Goal: Task Accomplishment & Management: Use online tool/utility

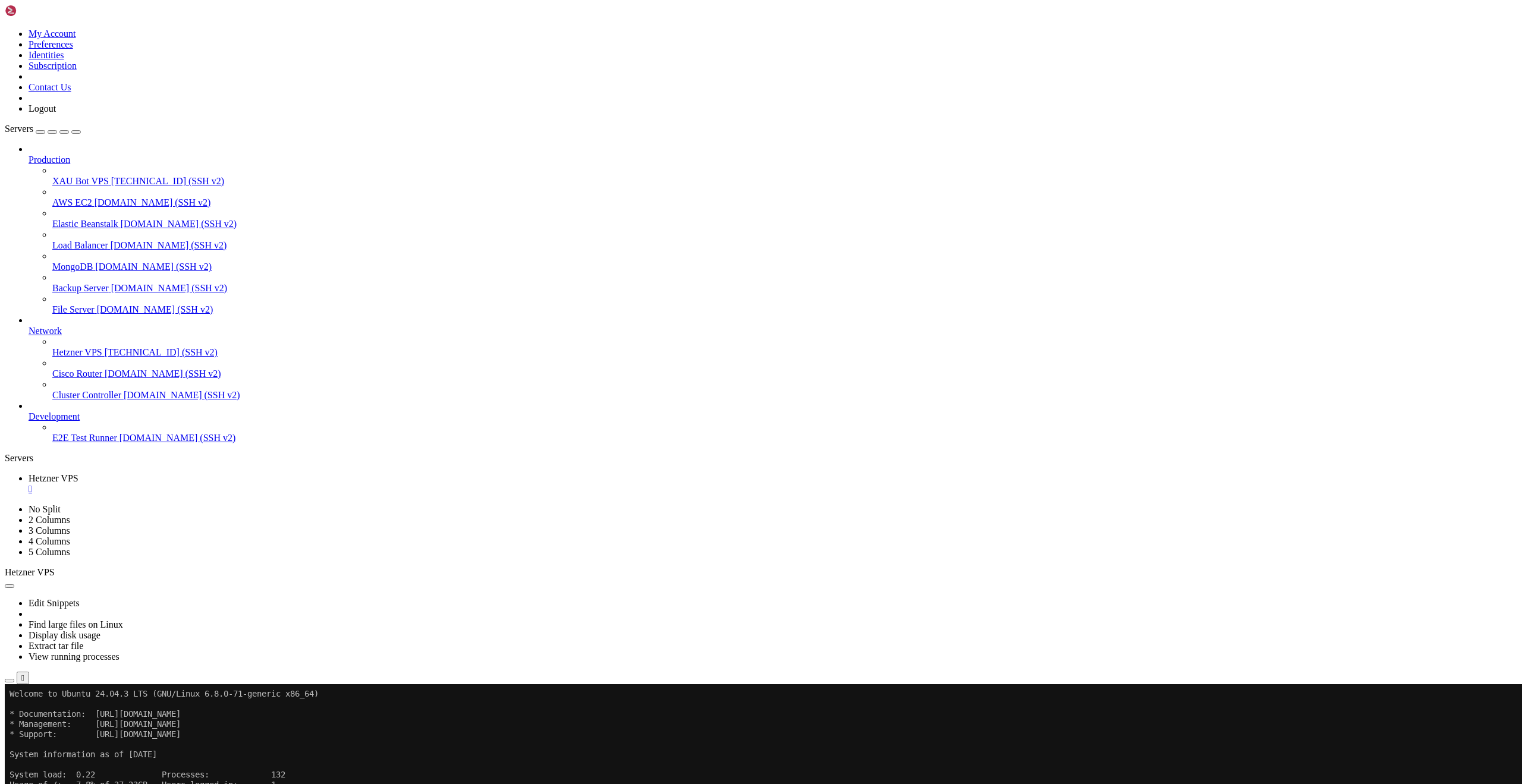
scroll to position [6, 1]
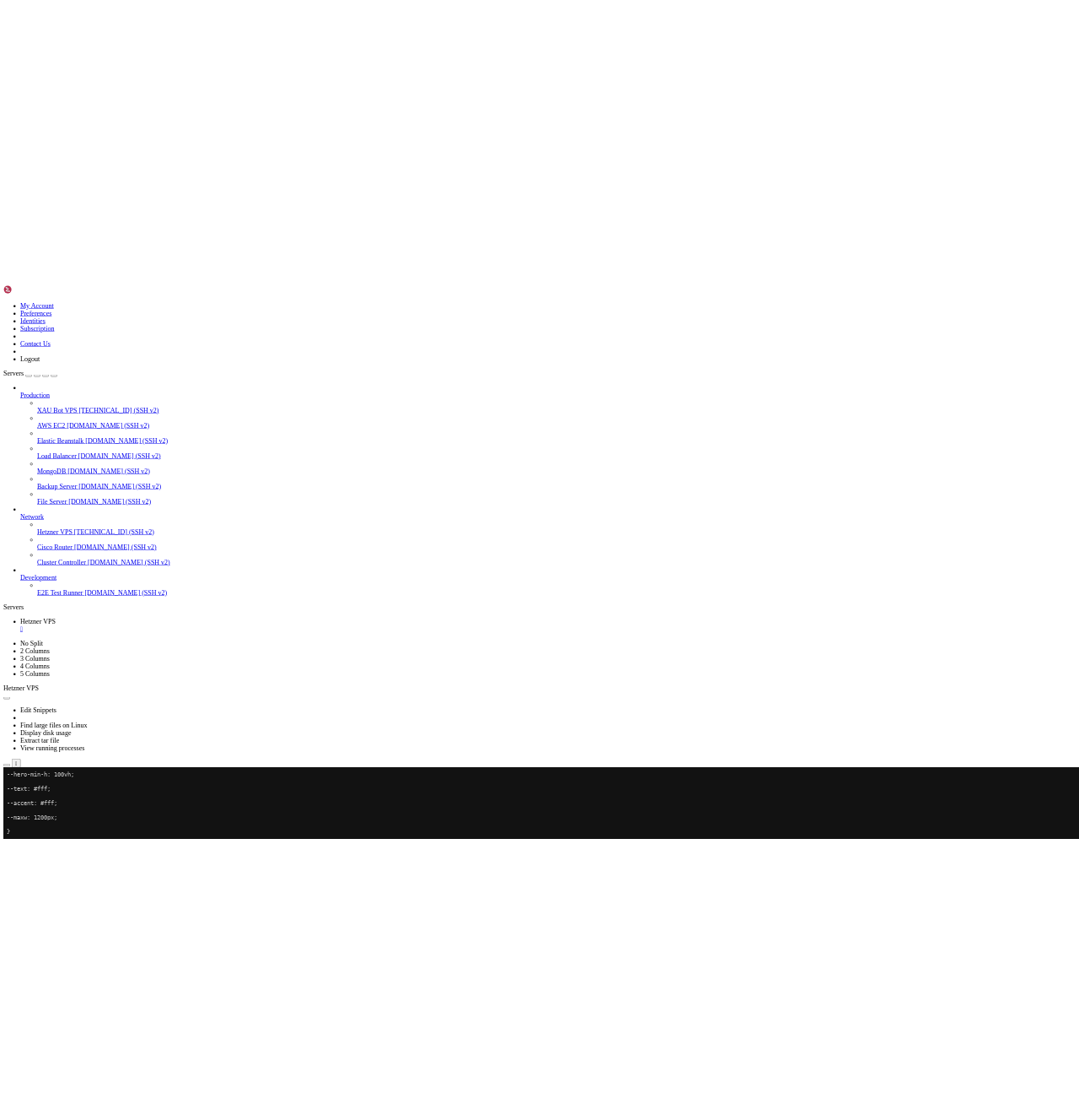
scroll to position [2223, 0]
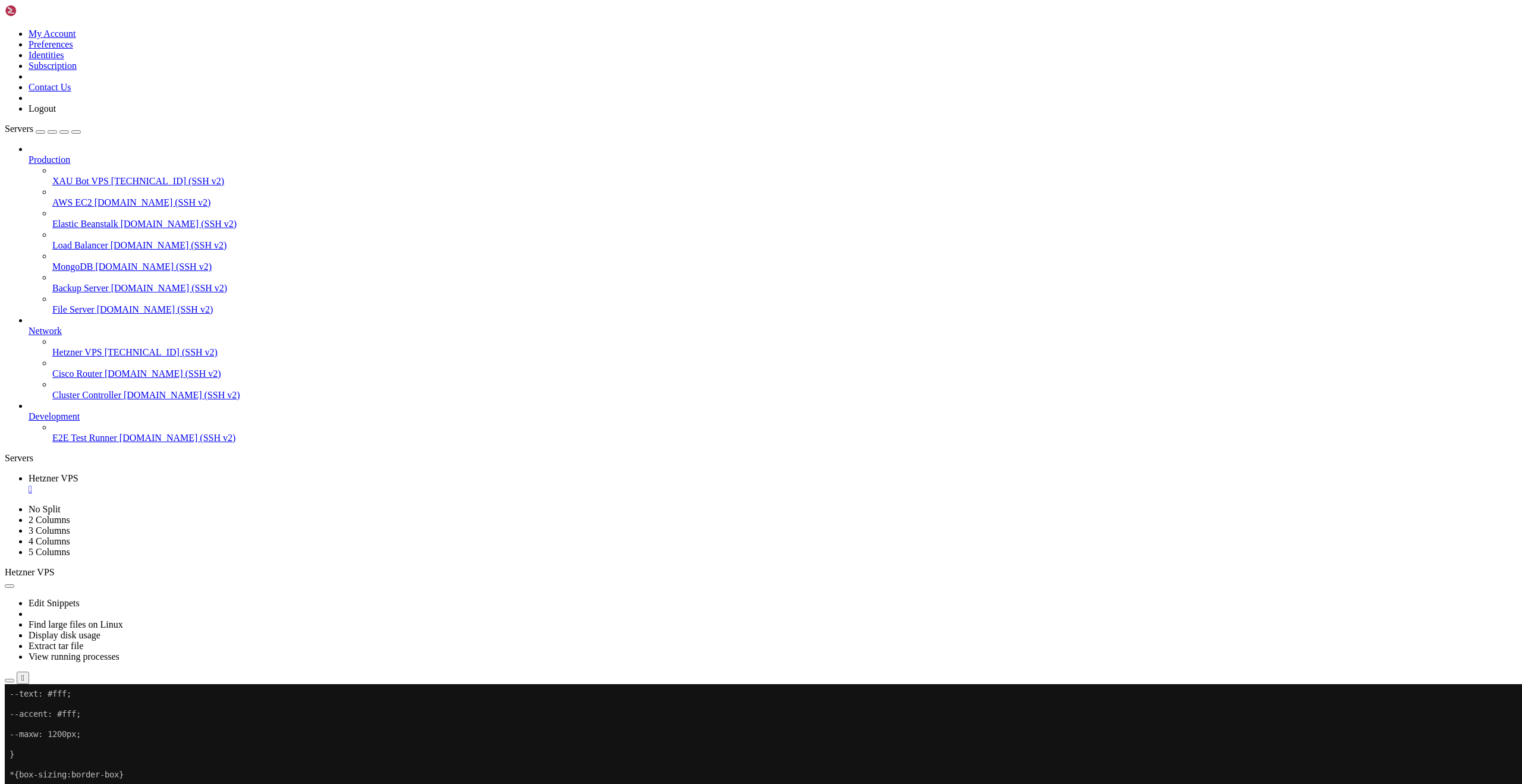
drag, startPoint x: 1039, startPoint y: 964, endPoint x: 975, endPoint y: 910, distance: 83.7
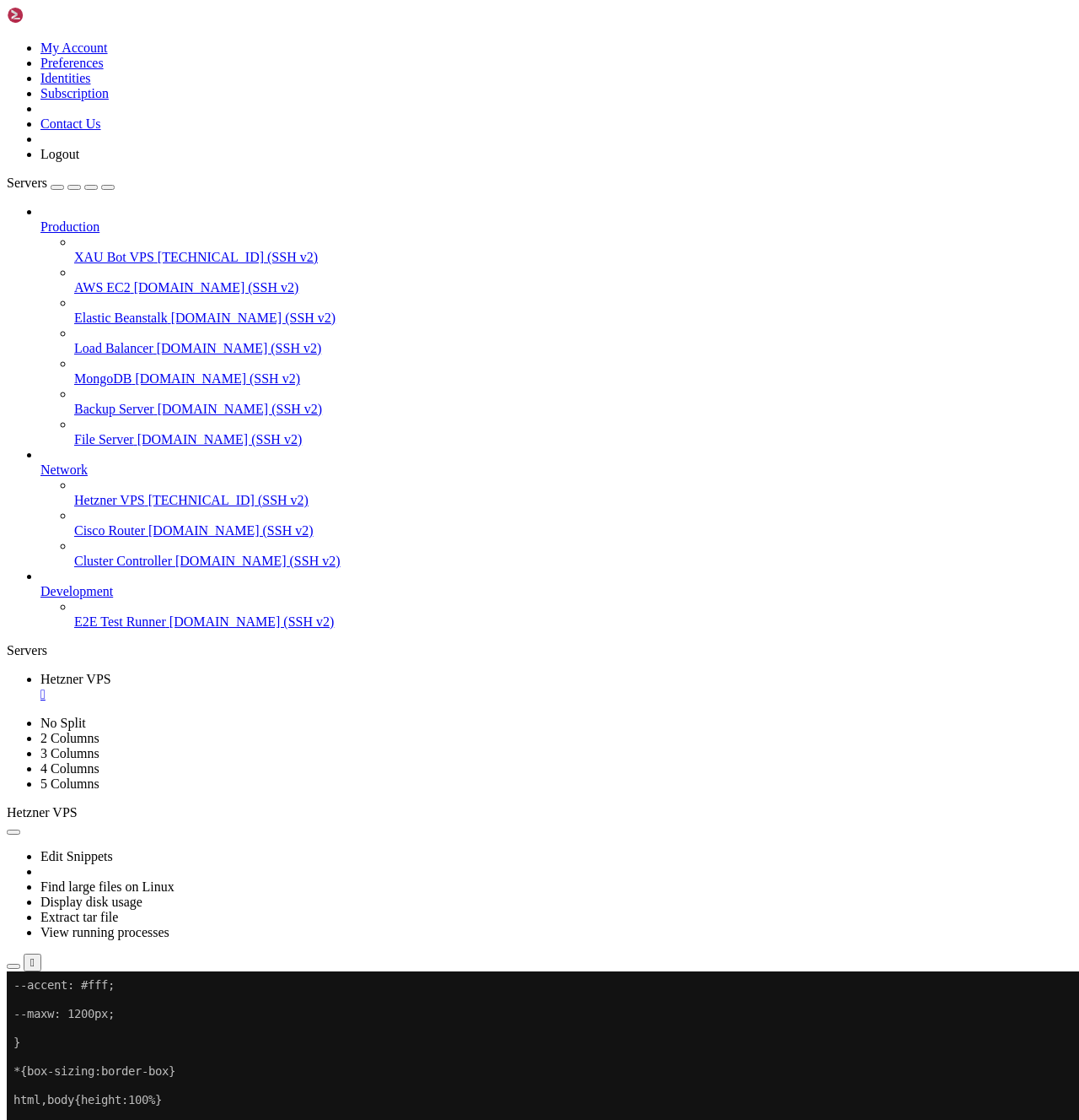
scroll to position [2252, 0]
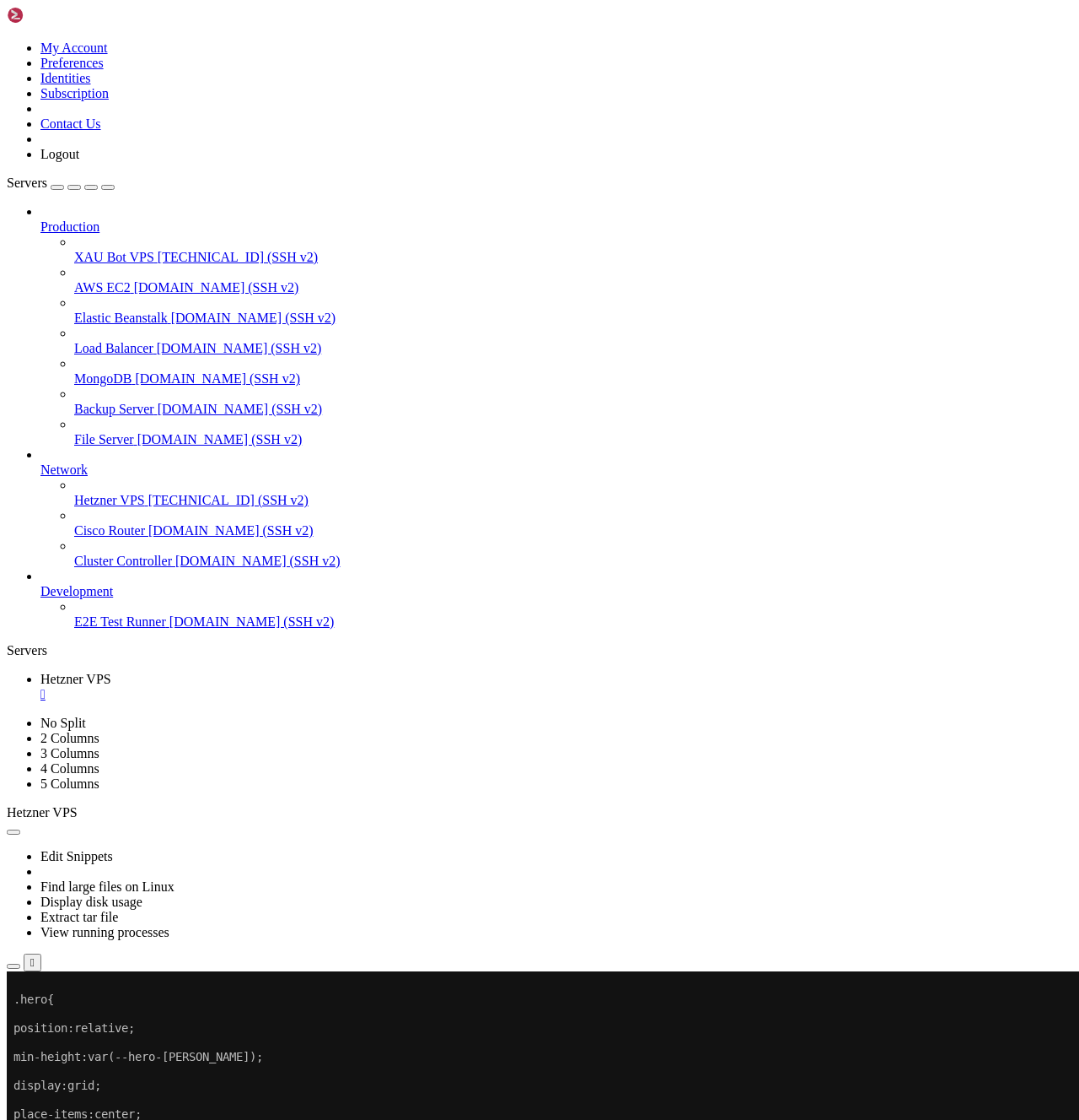
scroll to position [2539, 0]
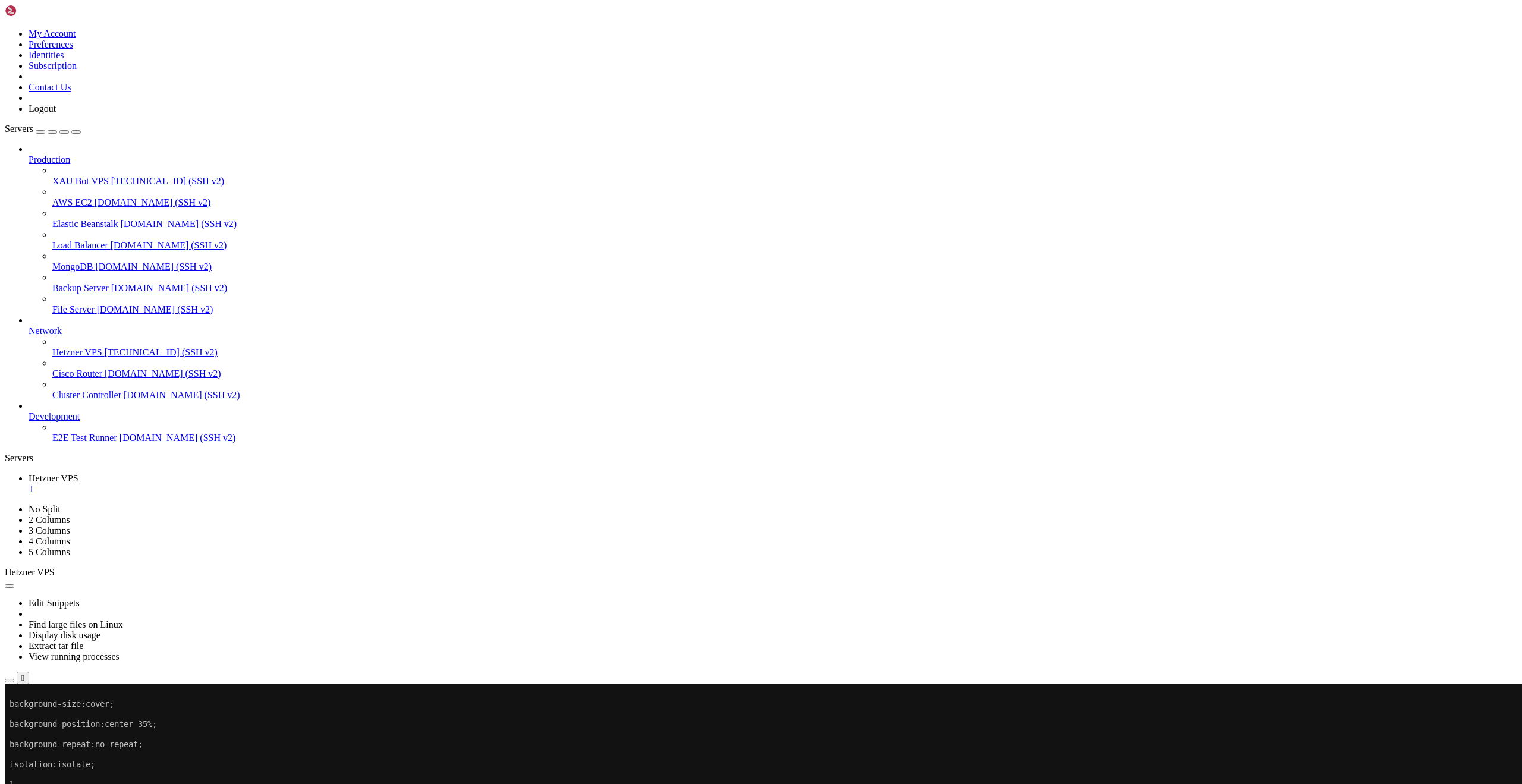
scroll to position [1960, 0]
click at [111, 176] on span "[TECHNICAL_ID] (SSH v2)" at bounding box center [167, 180] width 113 height 10
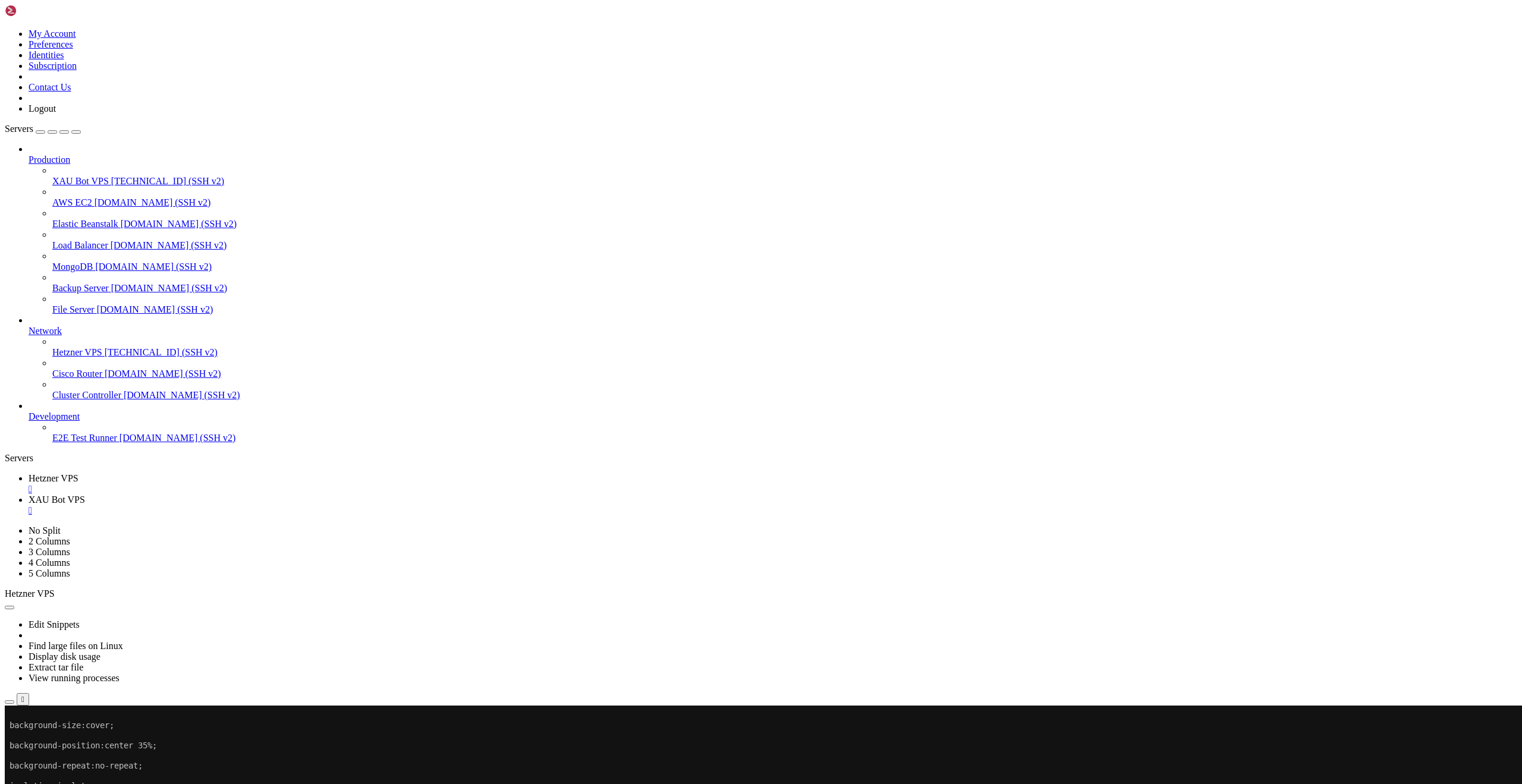
scroll to position [0, 0]
click at [232, 473] on link "Hetzner VPS " at bounding box center [773, 484] width 1489 height 22
click at [230, 484] on div "" at bounding box center [773, 489] width 1489 height 10
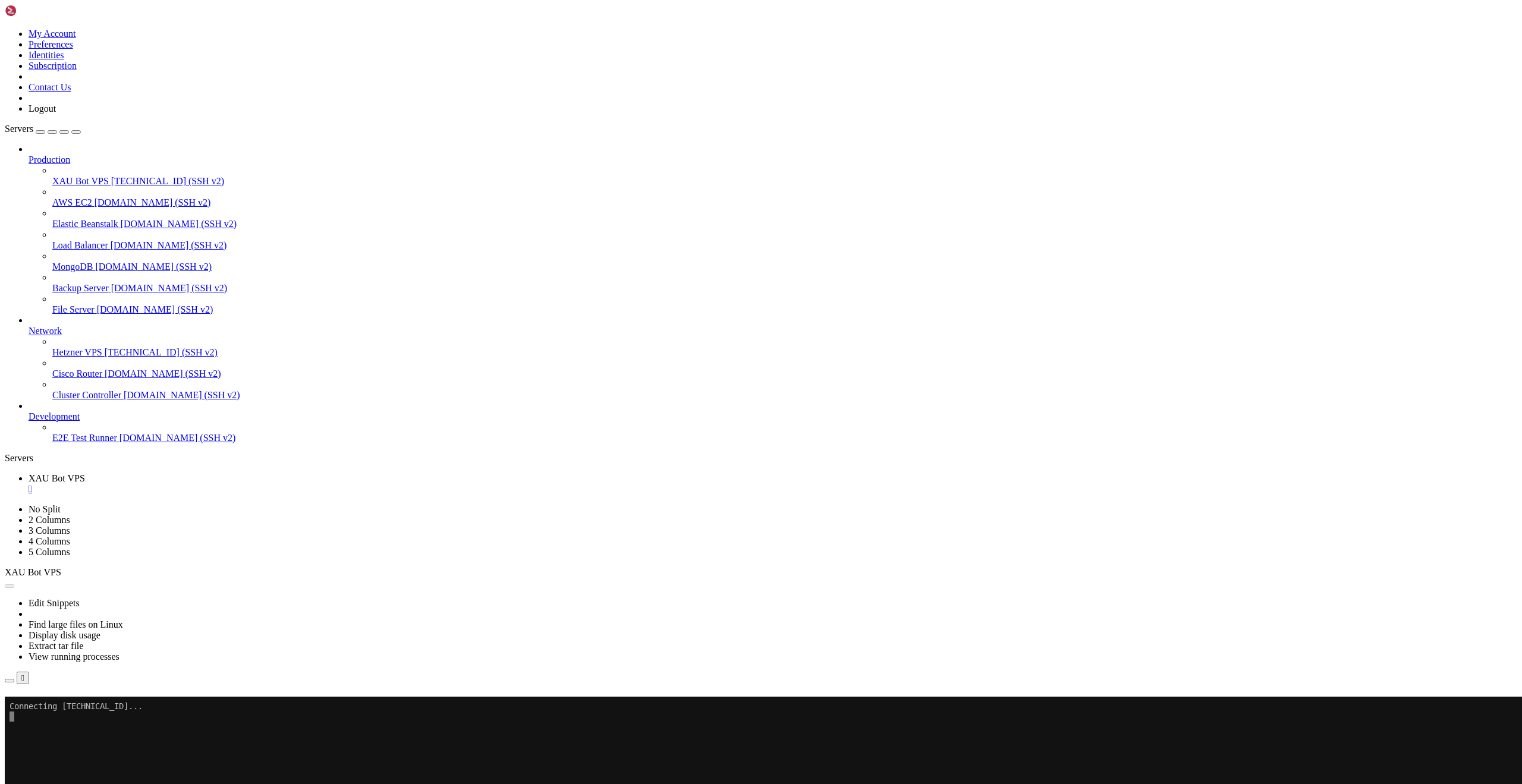
drag, startPoint x: 869, startPoint y: 203, endPoint x: 522, endPoint y: 125, distance: 355.7
click at [52, 707] on button "Reconnect" at bounding box center [29, 714] width 47 height 13
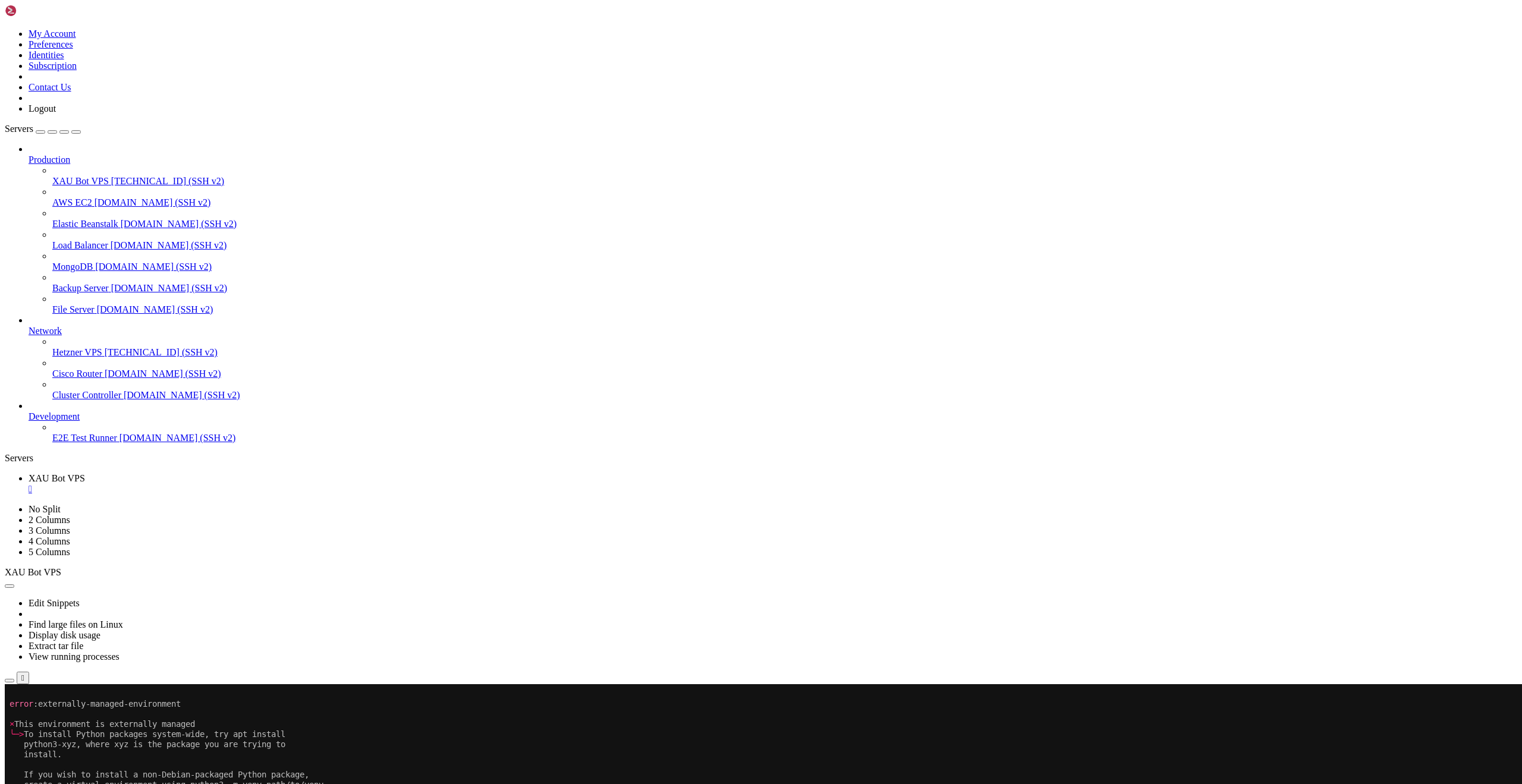
scroll to position [1365, 0]
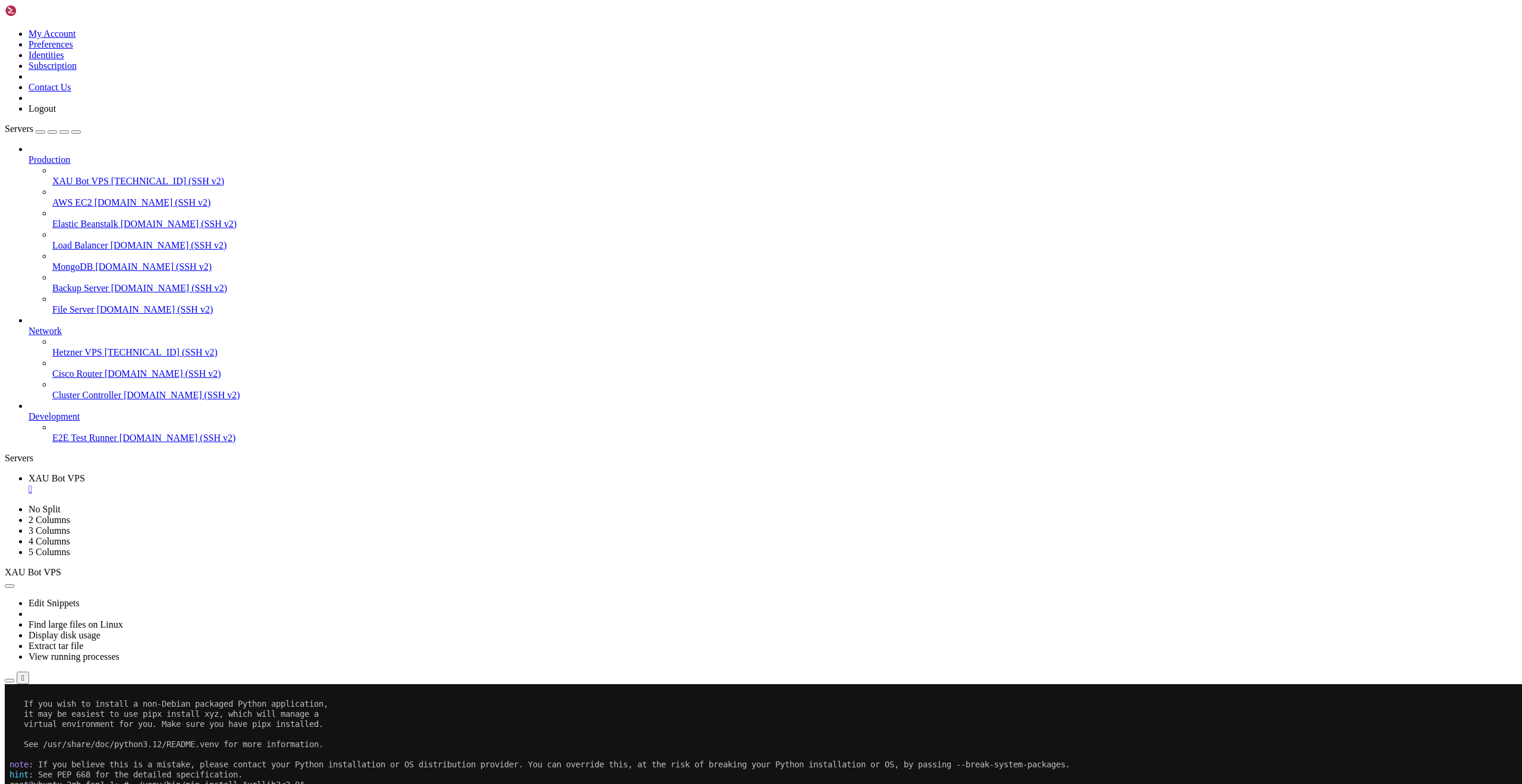
scroll to position [1505, 0]
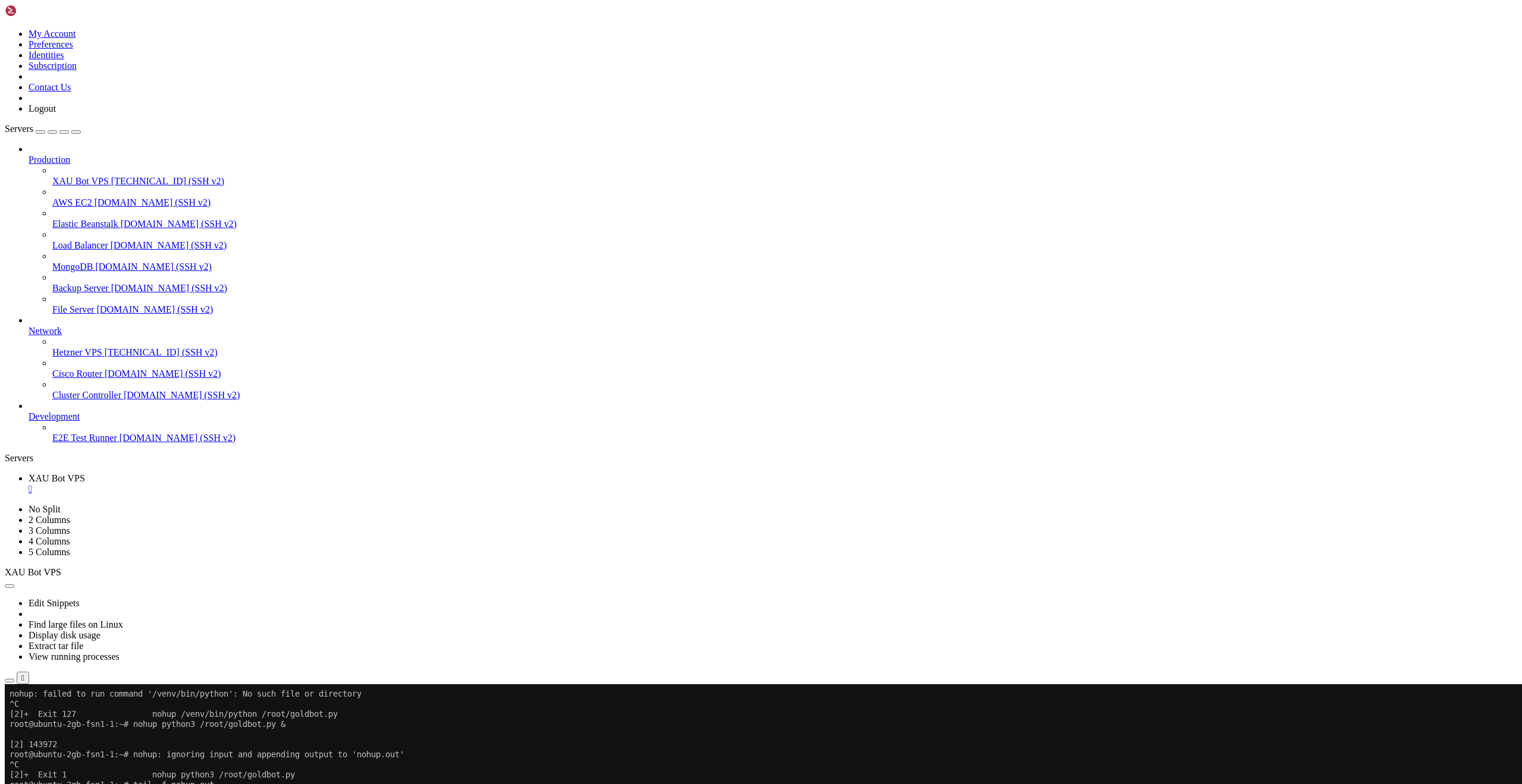
scroll to position [2273, 0]
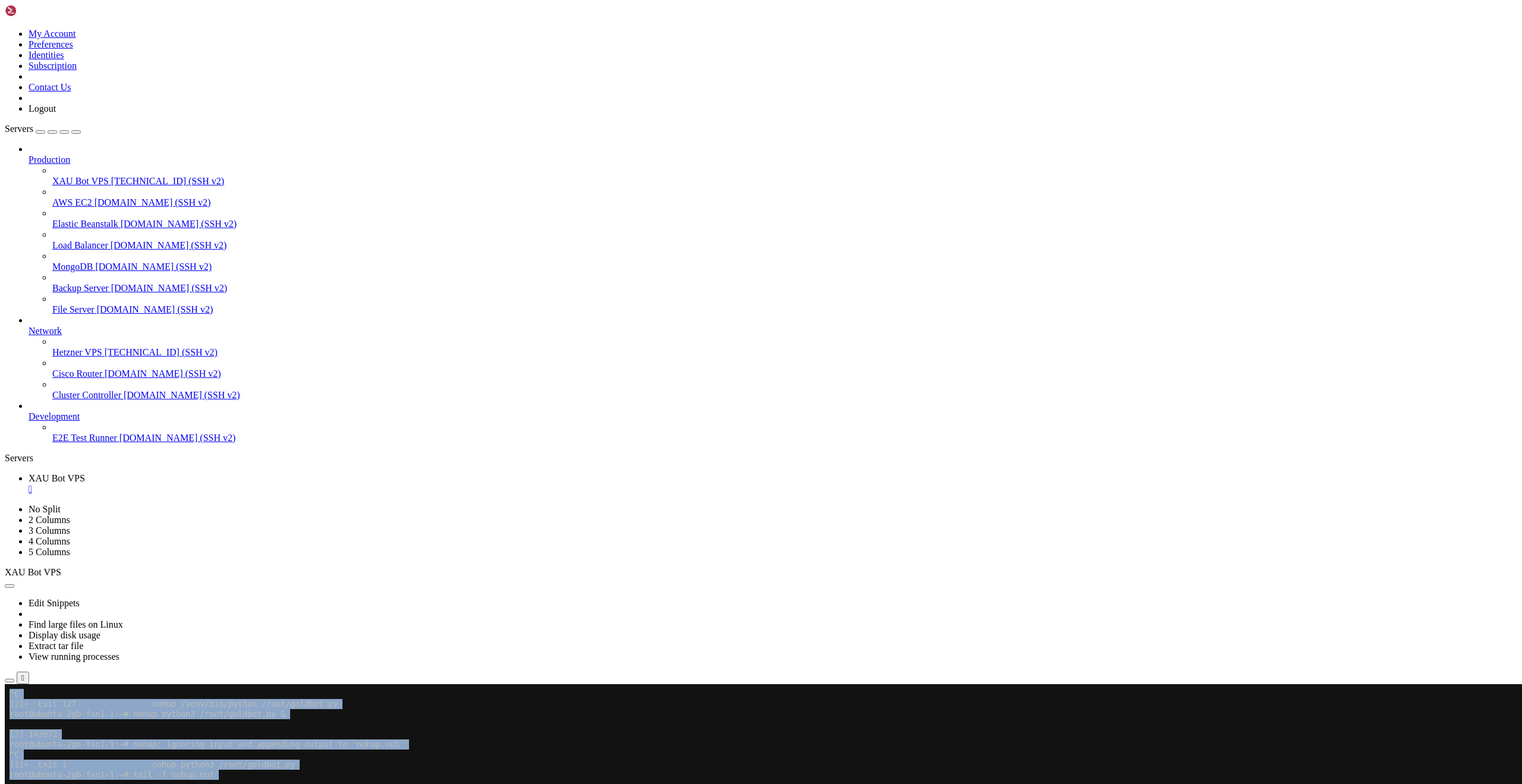
drag, startPoint x: 101, startPoint y: 1380, endPoint x: -4, endPoint y: 1369, distance: 105.6
click html "Page up ^C [2]+ Exit 127 nohup /venv/bin/python /root/goldbot.py root@ubuntu-2g…"
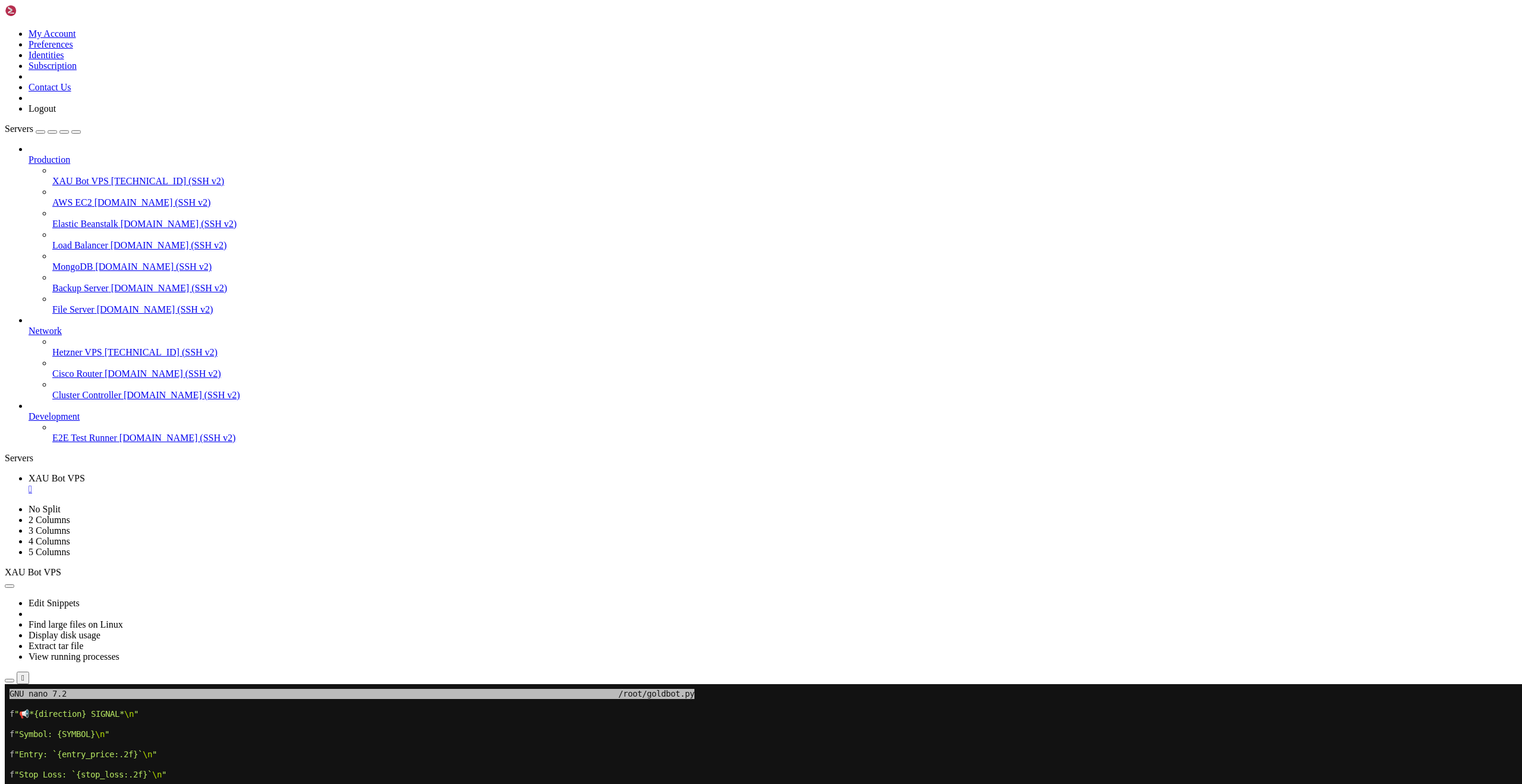
click at [111, 176] on span "[TECHNICAL_ID] (SSH v2)" at bounding box center [167, 180] width 113 height 10
click at [90, 757] on li "New Server" at bounding box center [82, 762] width 108 height 10
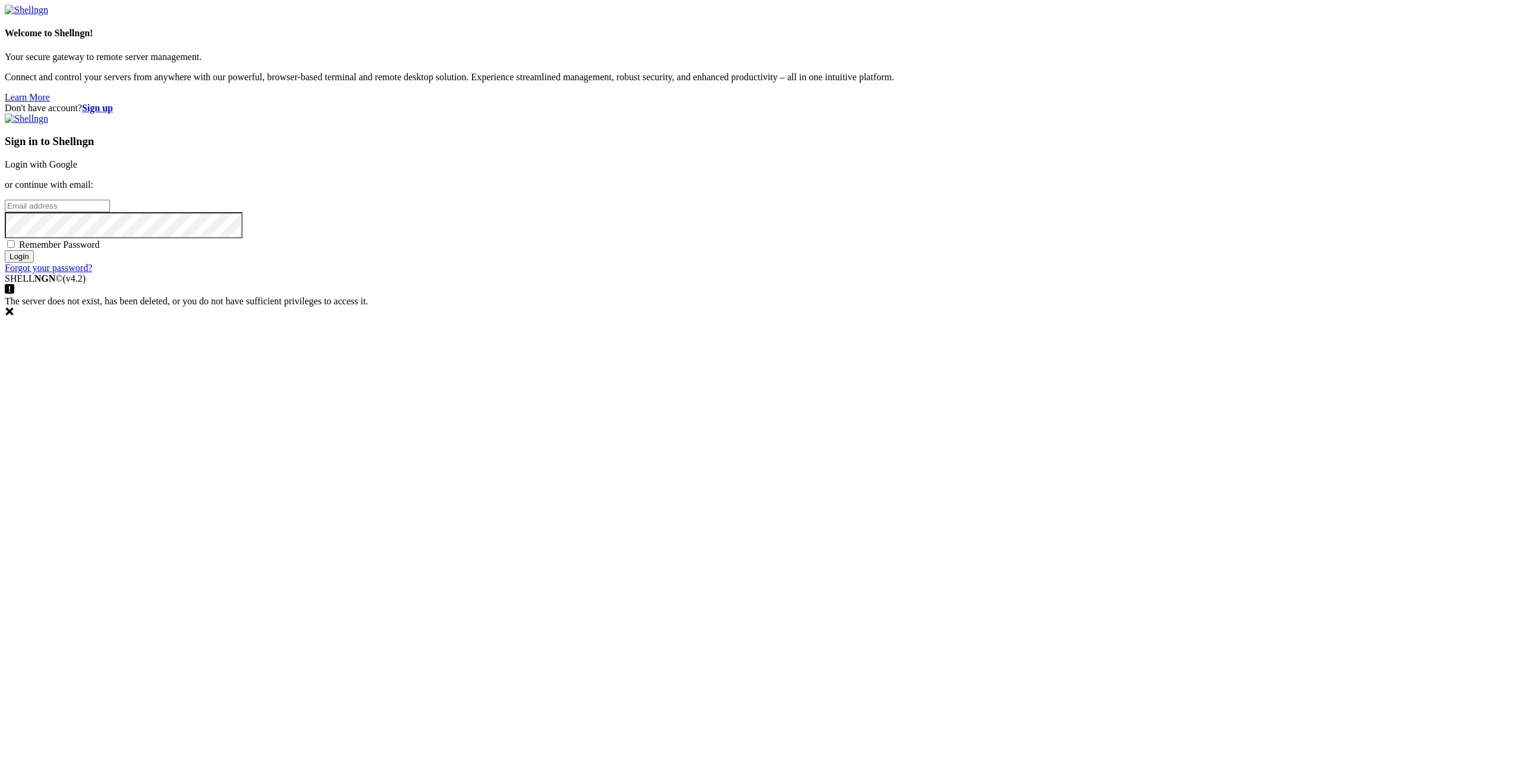
drag, startPoint x: 1010, startPoint y: 324, endPoint x: 1023, endPoint y: 294, distance: 32.7
click at [77, 169] on link "Login with Google" at bounding box center [41, 164] width 73 height 10
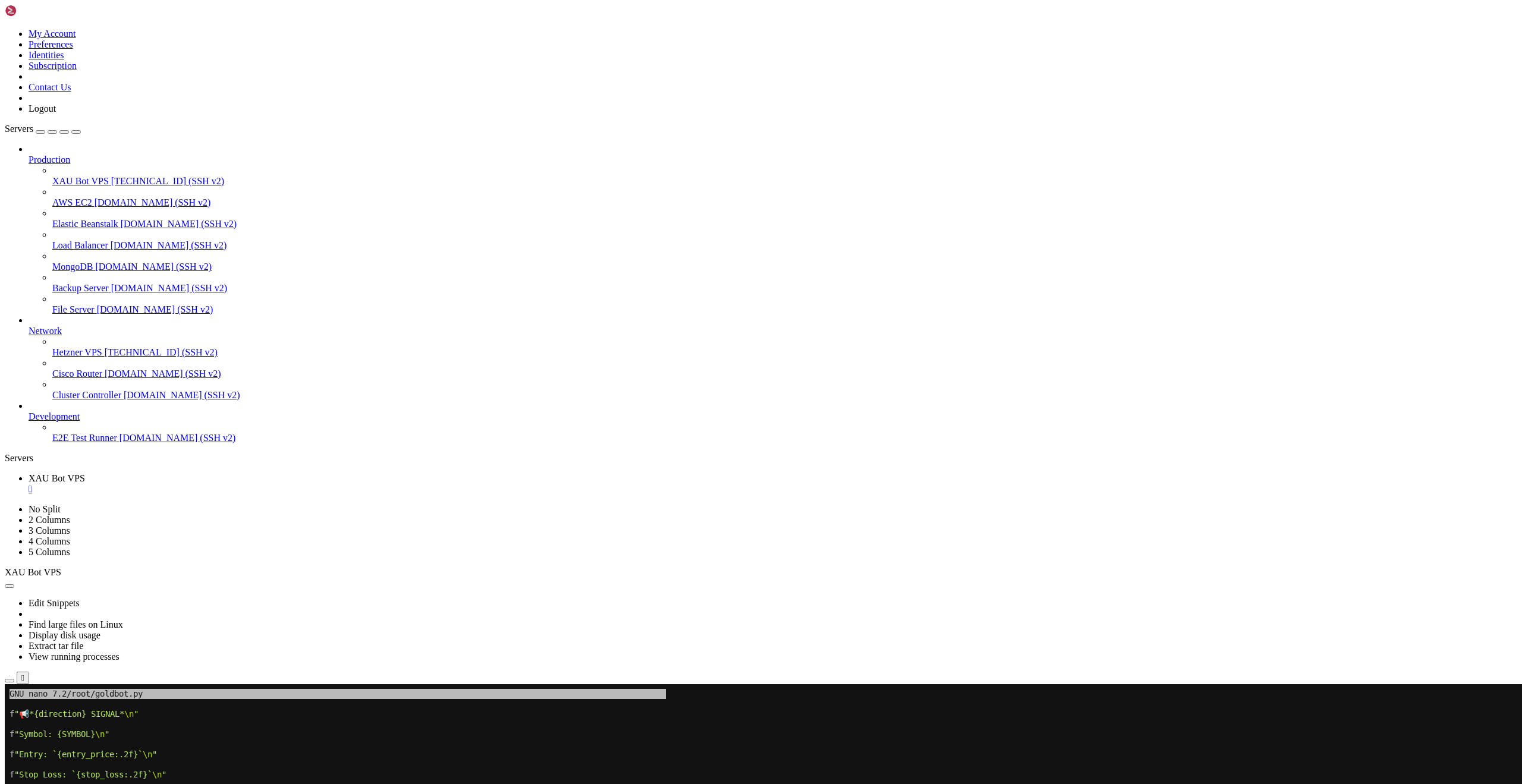
scroll to position [2344, 0]
click at [40, 132] on div "button" at bounding box center [40, 132] width 0 height 0
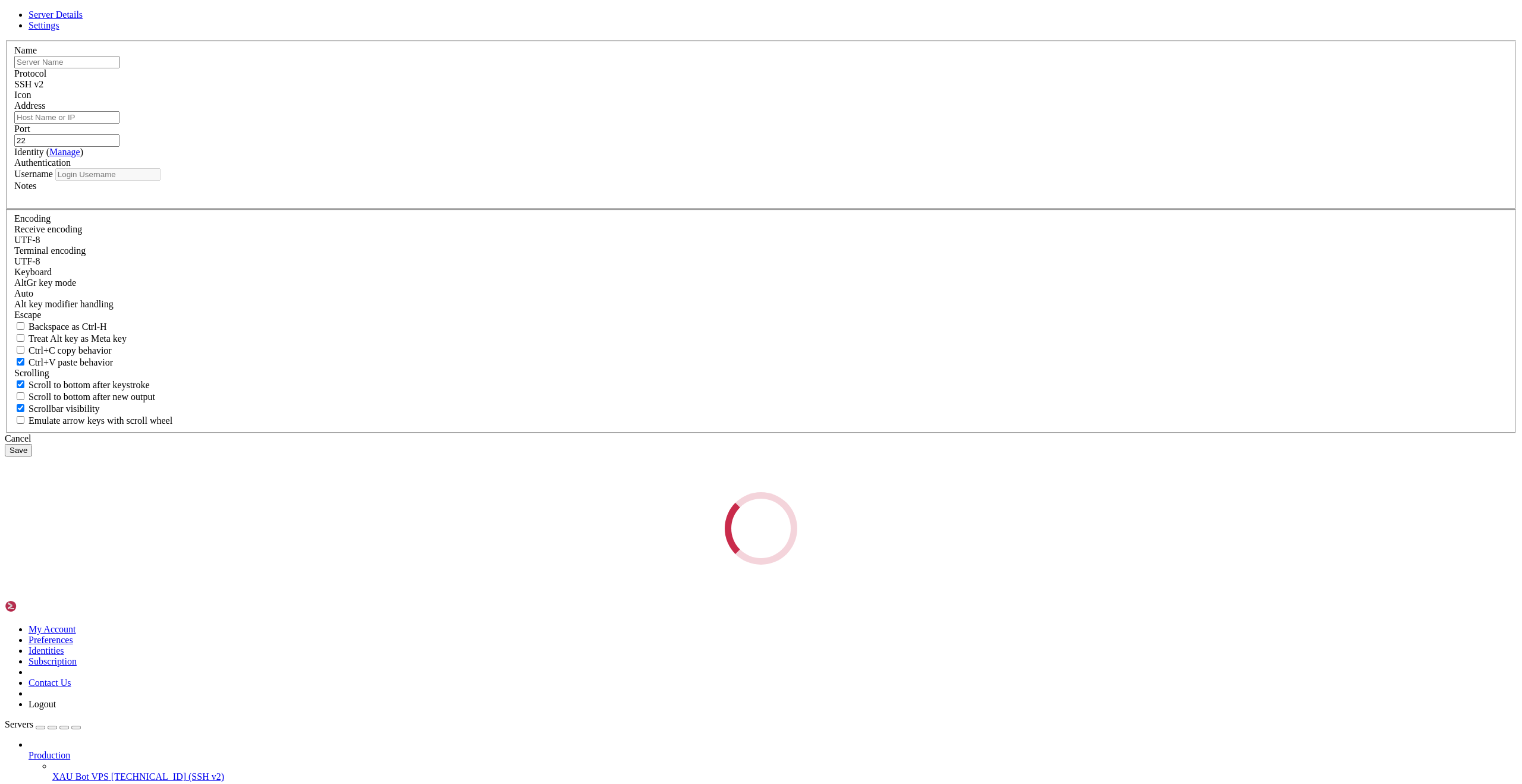
click at [73, 40] on div "Server Details Settings Name Protocol SSH v2 Icon" at bounding box center [761, 287] width 1512 height 555
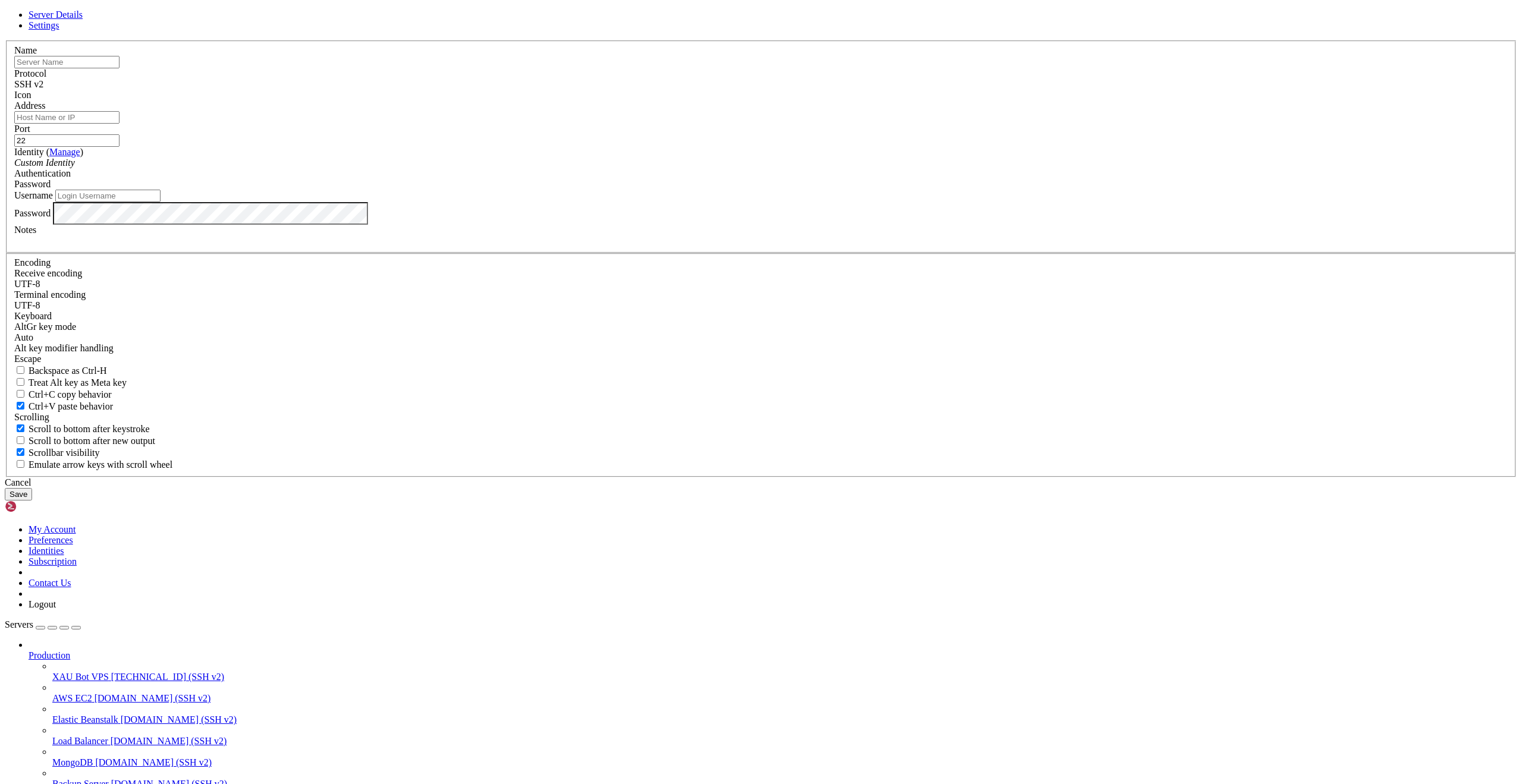
click at [119, 68] on input "text" at bounding box center [66, 62] width 105 height 13
type input "Trading bot"
click at [119, 123] on input "Address" at bounding box center [66, 117] width 105 height 13
paste input "[TECHNICAL_ID]"
type input "[TECHNICAL_ID]"
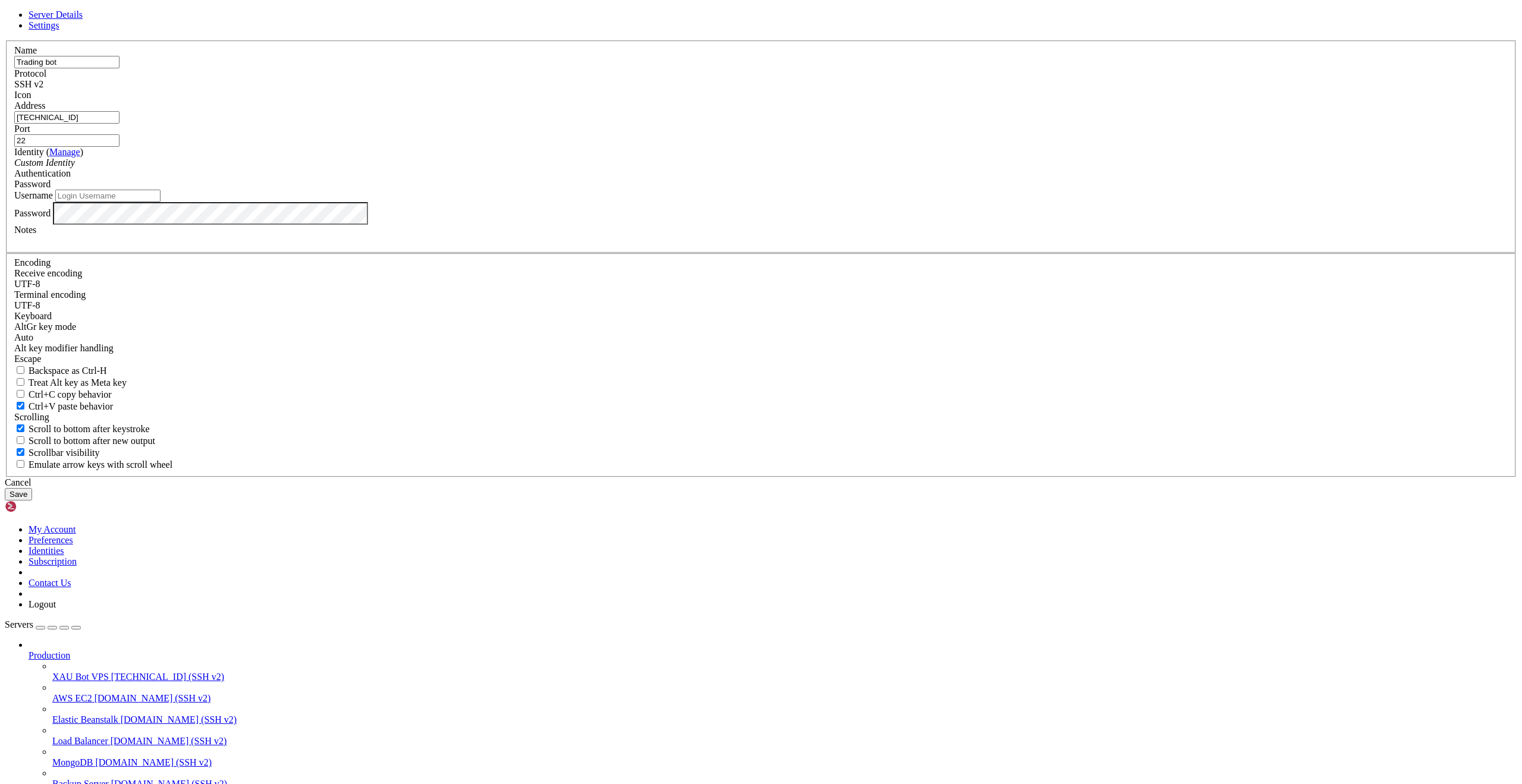
click at [160, 202] on input "Username" at bounding box center [107, 196] width 105 height 13
type input "root"
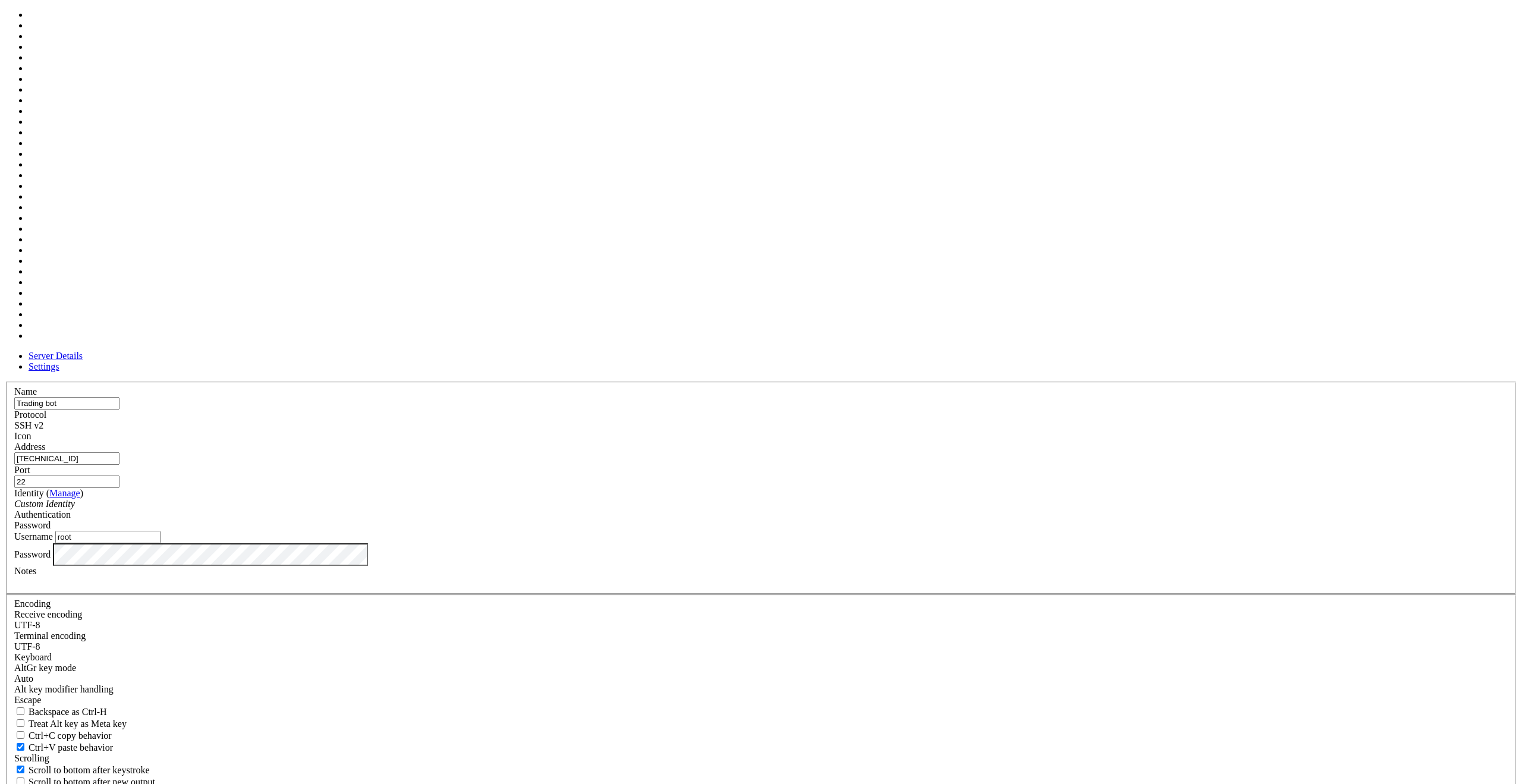
click at [900, 442] on div at bounding box center [761, 442] width 1493 height 0
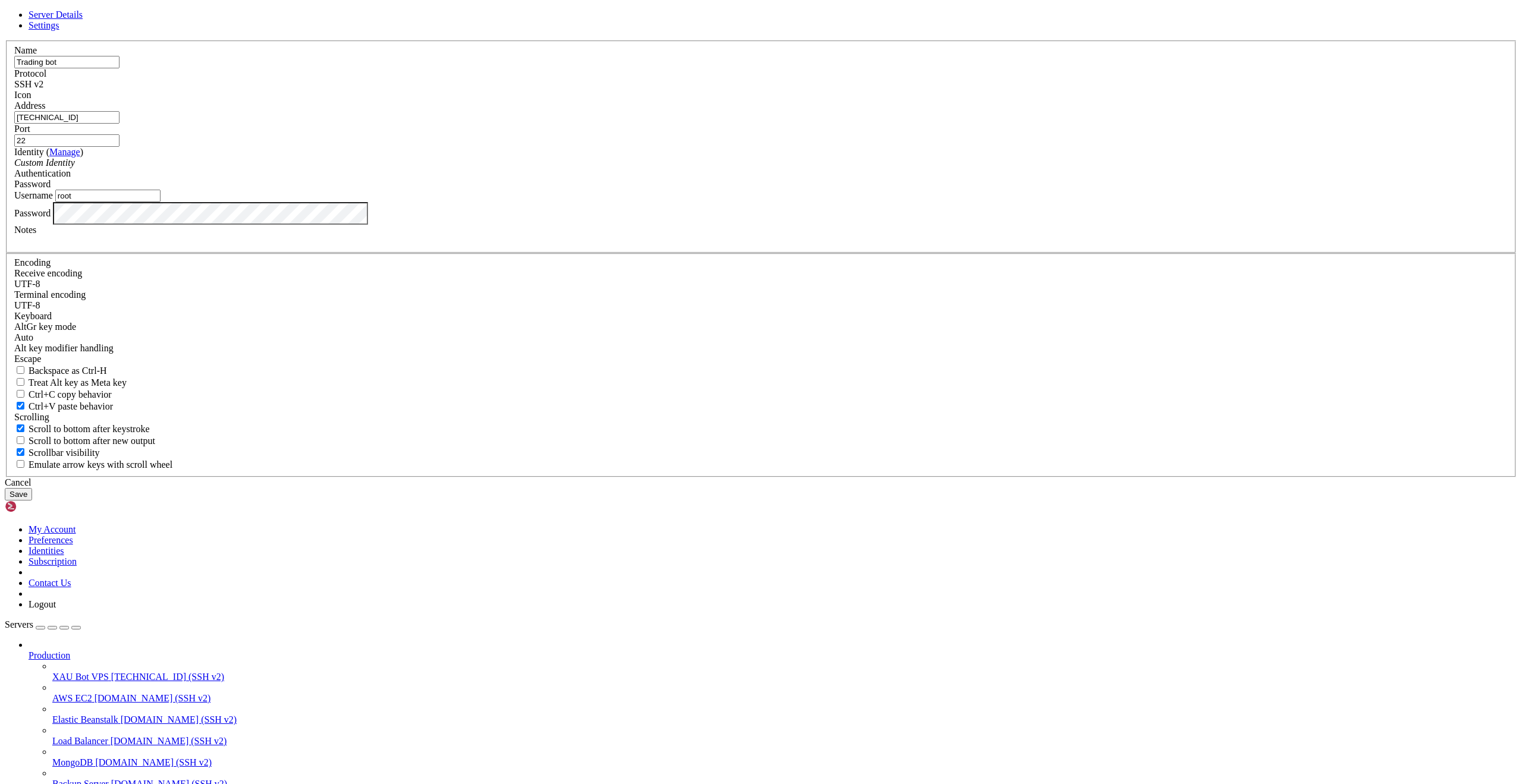
click at [32, 500] on button "Save" at bounding box center [18, 494] width 27 height 13
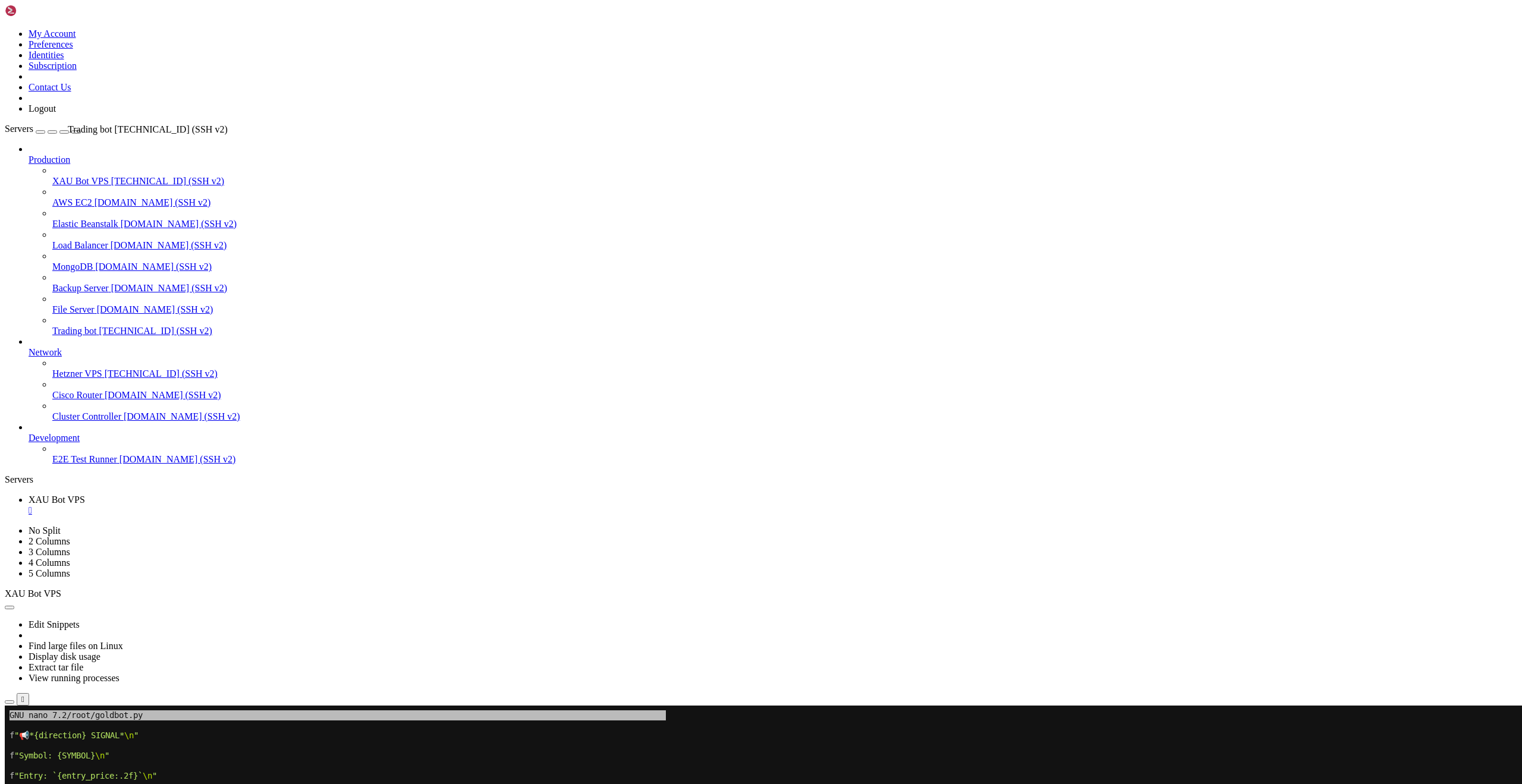
drag, startPoint x: 65, startPoint y: 326, endPoint x: 65, endPoint y: 119, distance: 207.0
click at [99, 197] on span "[TECHNICAL_ID] (SSH v2)" at bounding box center [155, 202] width 113 height 10
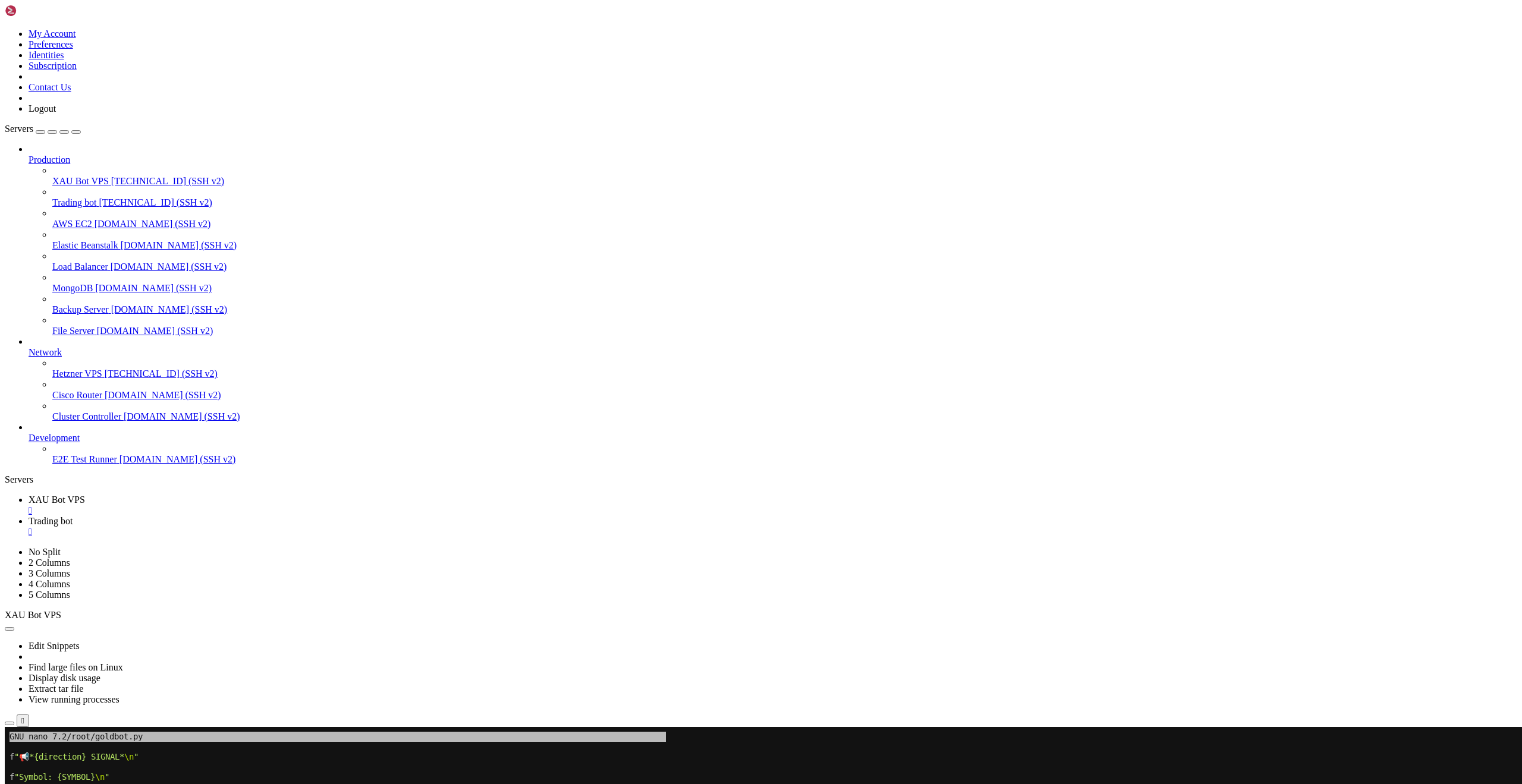
scroll to position [0, 0]
click at [228, 505] on div "" at bounding box center [773, 510] width 1489 height 10
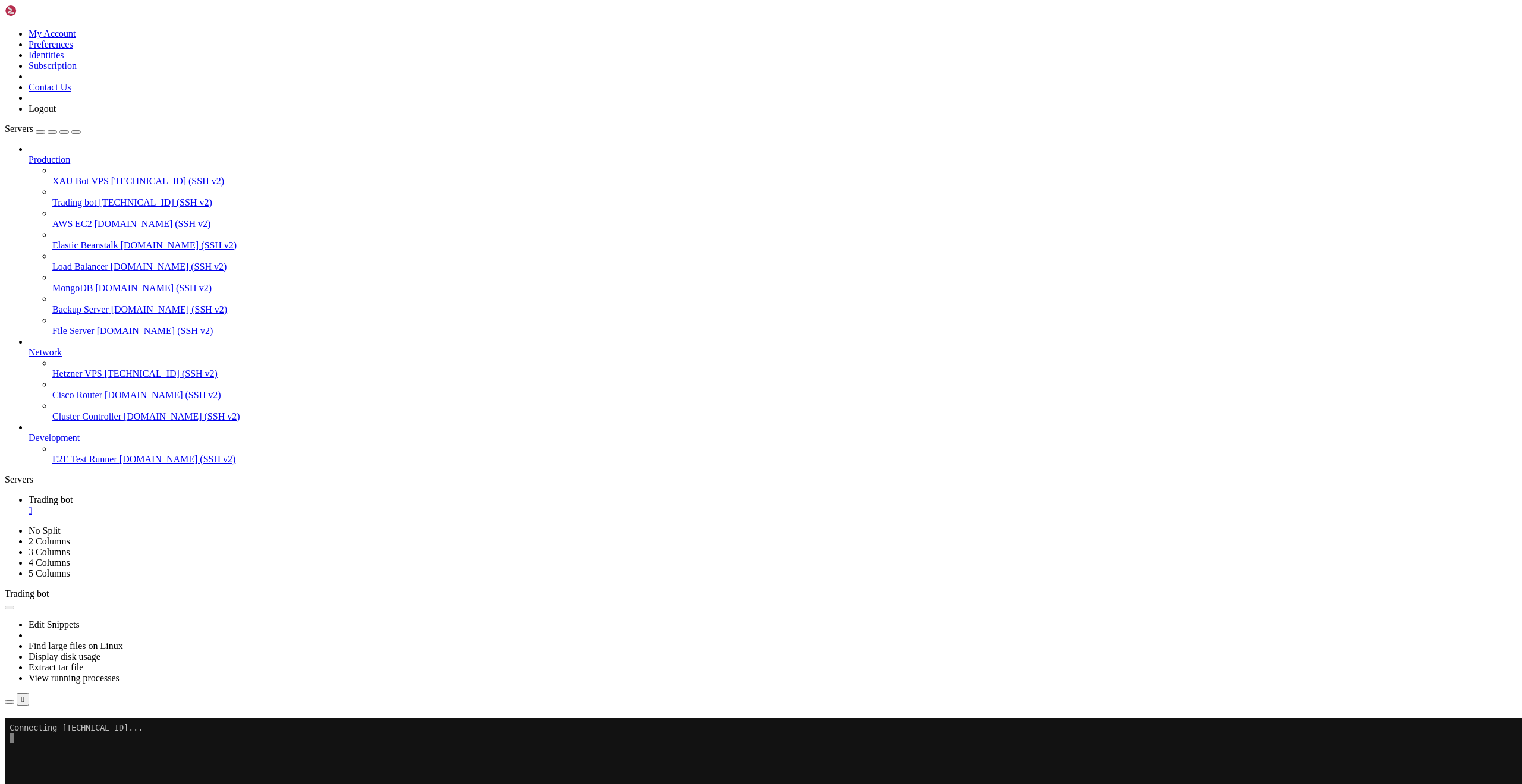
click at [849, 728] on div "Reconnect" at bounding box center [761, 735] width 1512 height 13
click at [52, 728] on button "Reconnect" at bounding box center [29, 735] width 47 height 13
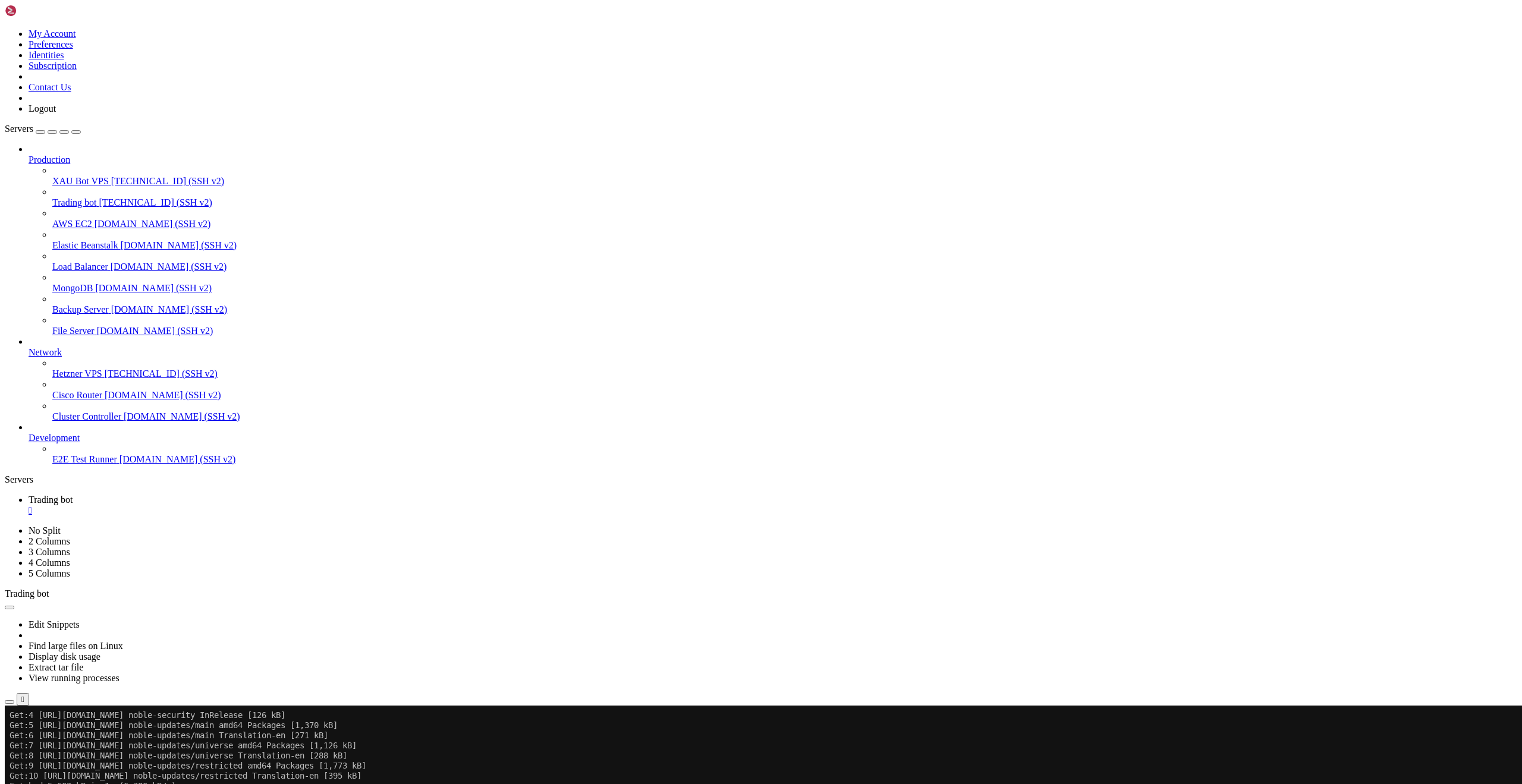
scroll to position [384, 0]
click at [14, 770] on icon at bounding box center [10, 775] width 10 height 10
click at [264, 756] on div at bounding box center [761, 392] width 1522 height 784
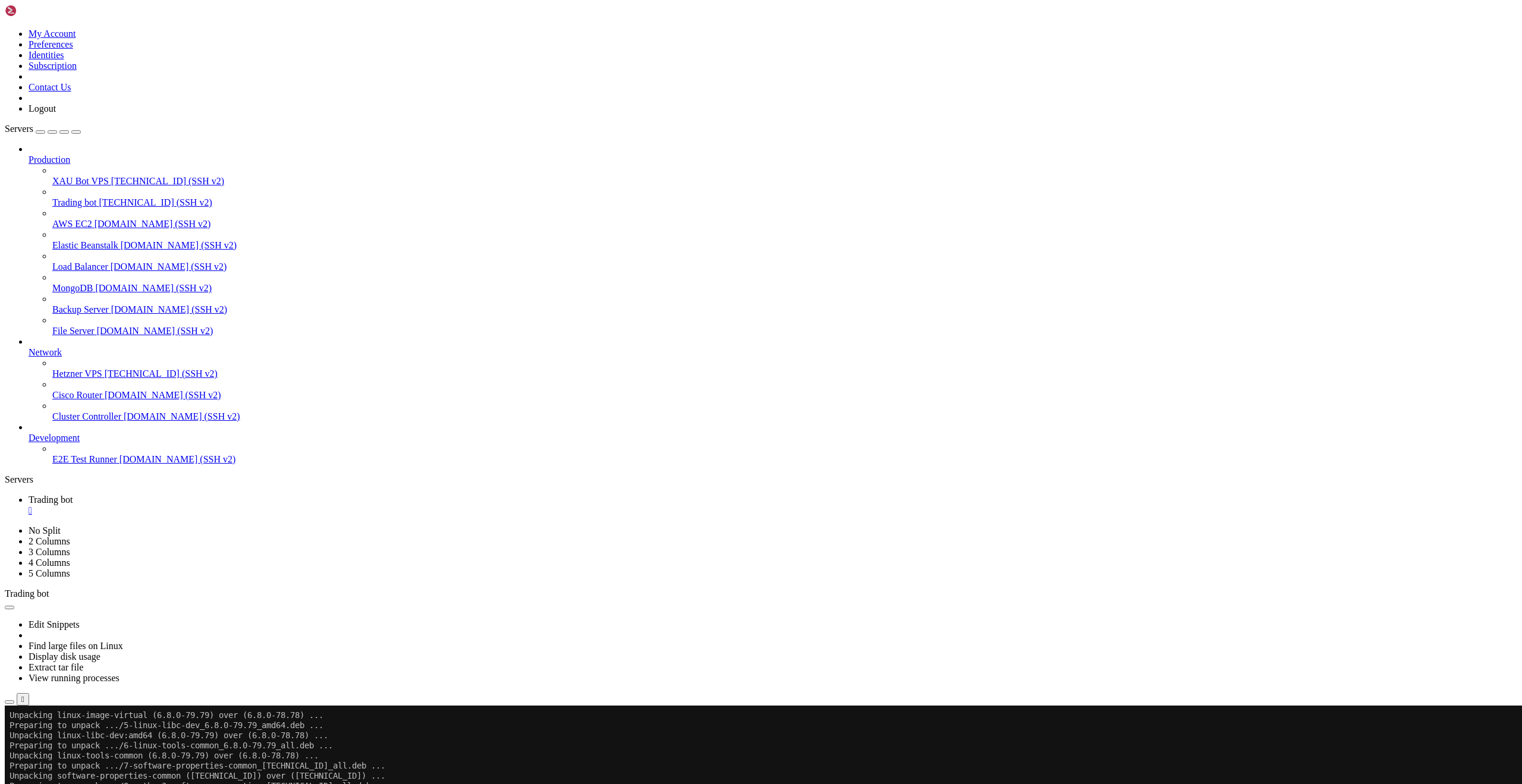
click at [10, 705] on div at bounding box center [7, 705] width 5 height 0
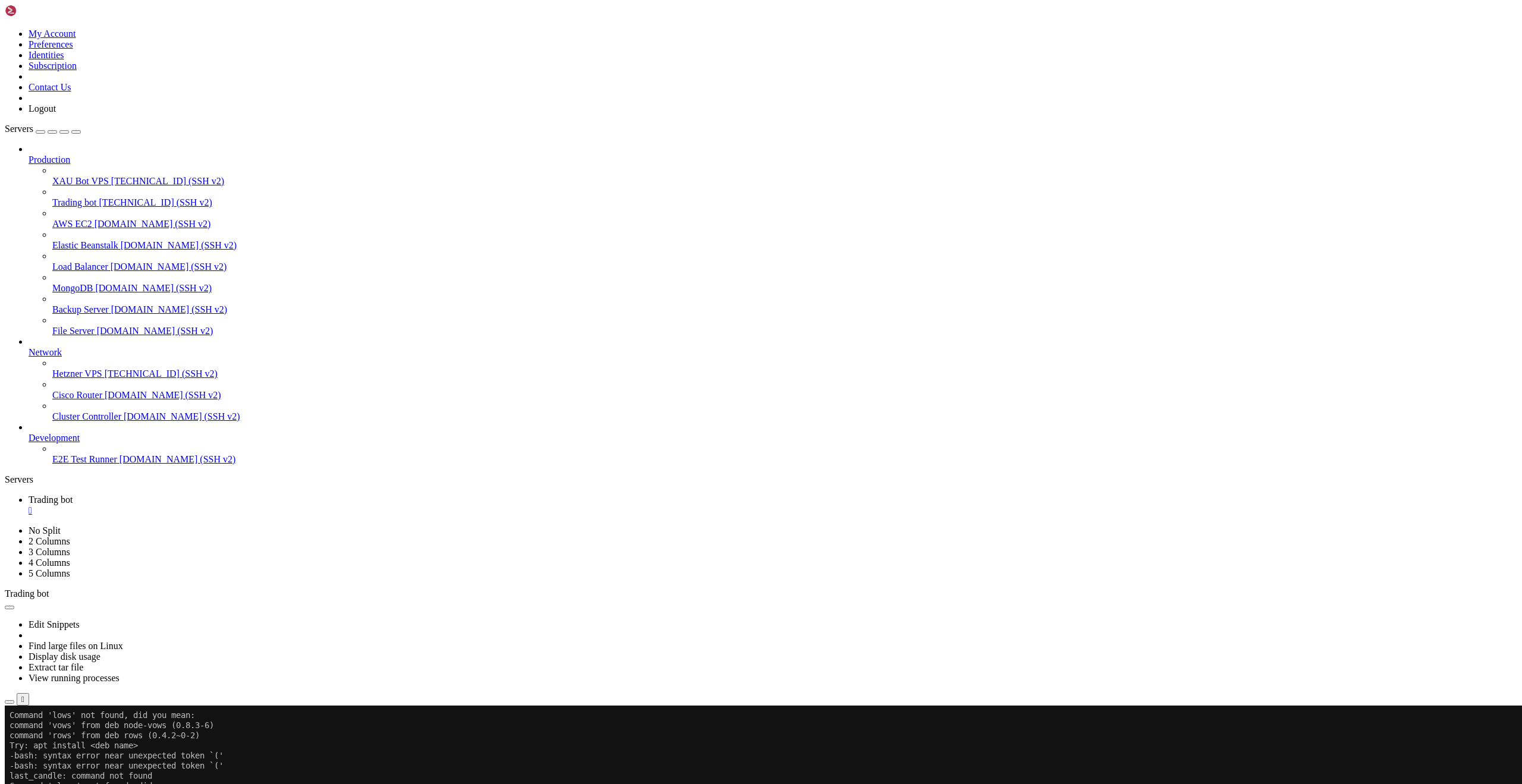
click at [52, 197] on span "Trading bot" at bounding box center [75, 202] width 45 height 10
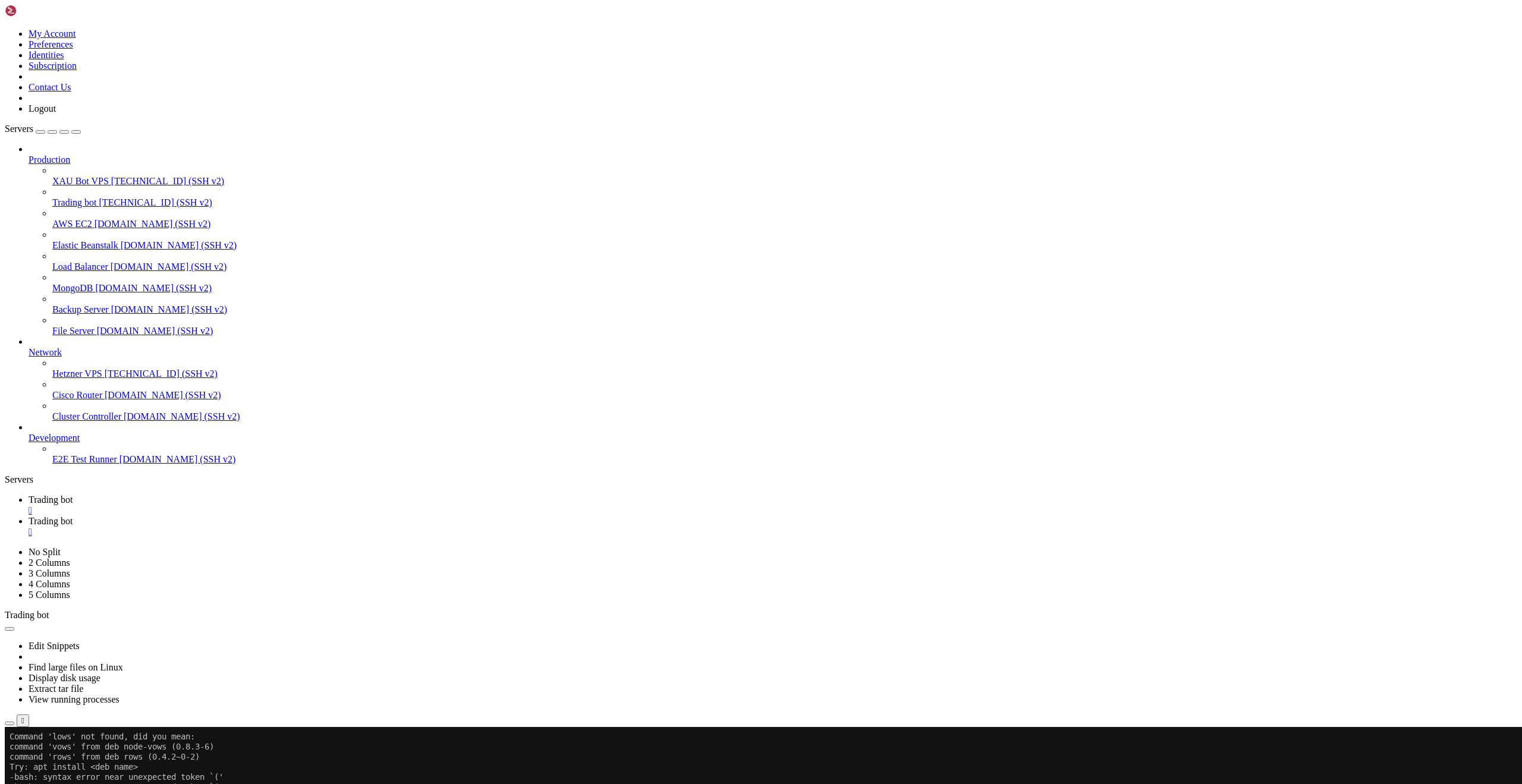
scroll to position [0, 0]
click at [222, 505] on div "" at bounding box center [773, 510] width 1489 height 10
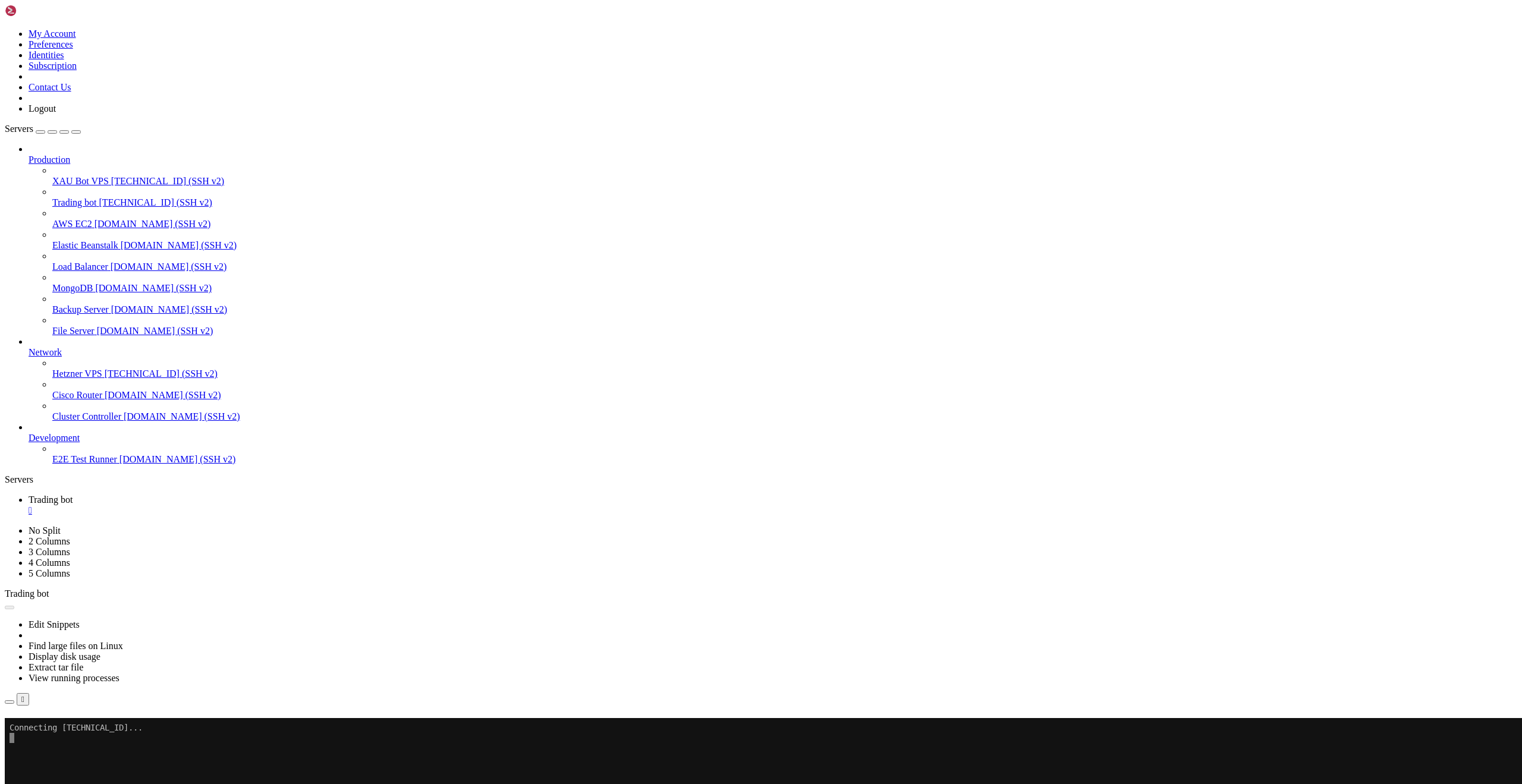
click at [52, 728] on button "Reconnect" at bounding box center [29, 735] width 47 height 13
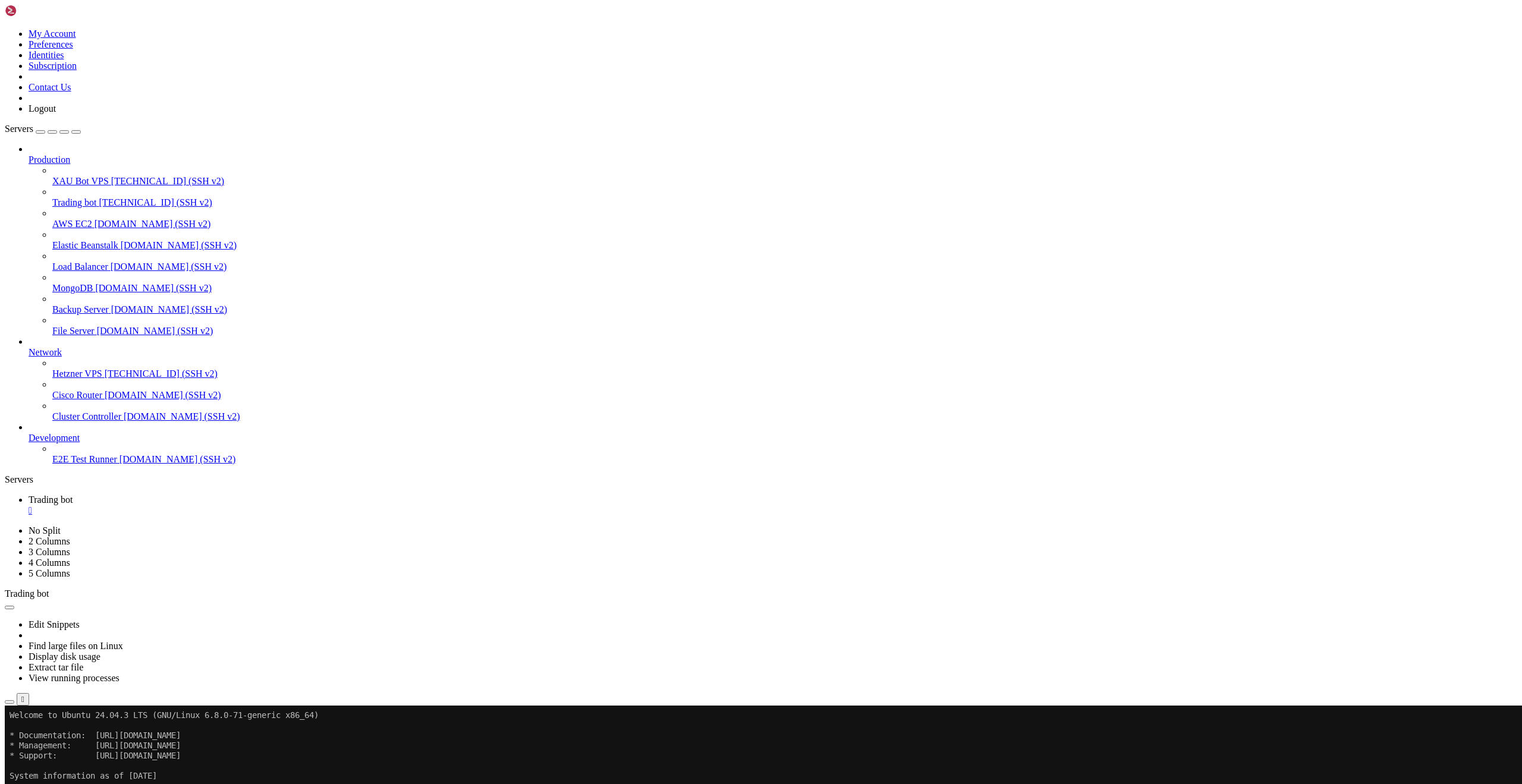
scroll to position [6, 1]
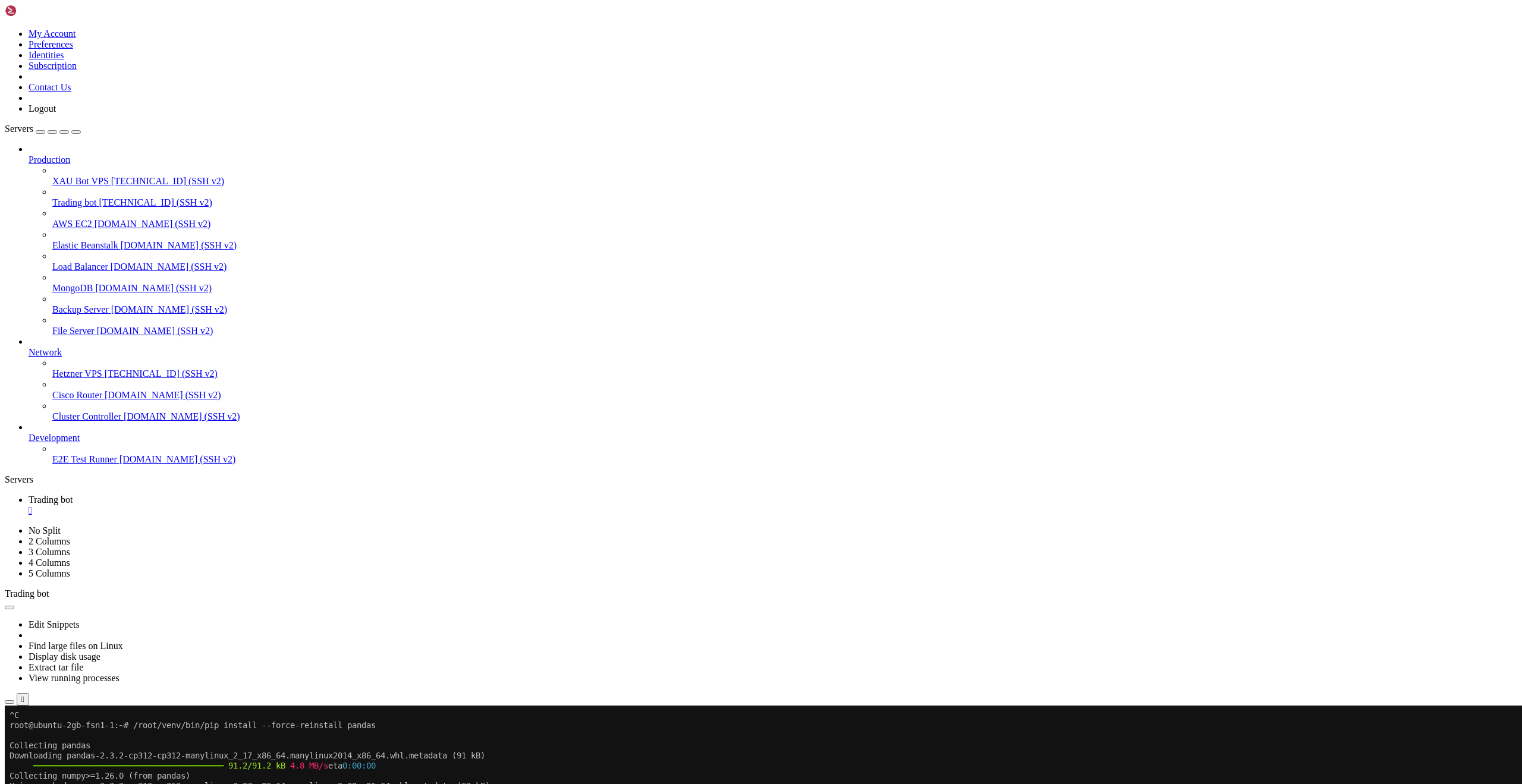
scroll to position [1323, 0]
